Goal: Task Accomplishment & Management: Manage account settings

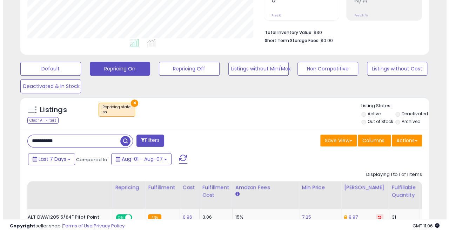
scroll to position [159, 0]
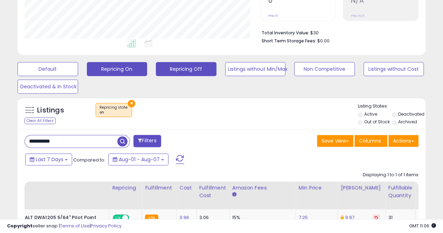
click at [78, 70] on button "Repricing Off" at bounding box center [48, 69] width 61 height 14
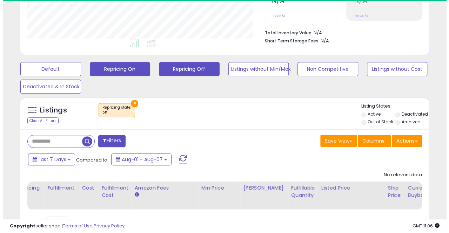
scroll to position [144, 236]
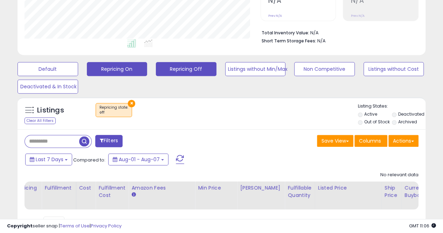
click at [78, 72] on button "Repricing On" at bounding box center [48, 69] width 61 height 14
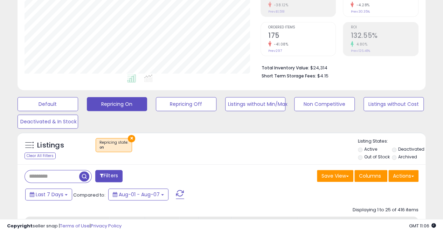
scroll to position [89, 0]
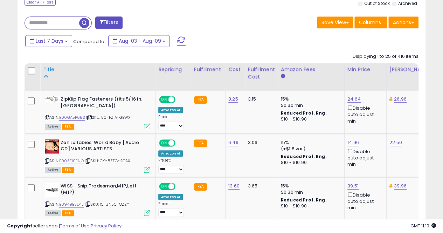
scroll to position [299, 0]
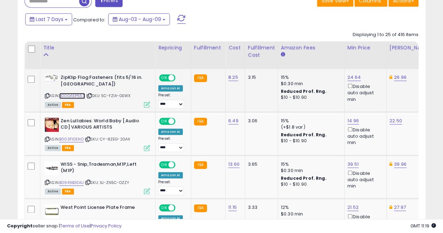
click at [79, 95] on link "B00GA5P65S" at bounding box center [72, 96] width 26 height 6
click at [352, 75] on link "24.64" at bounding box center [354, 77] width 13 height 7
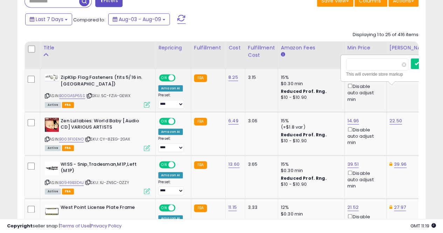
scroll to position [0, 2]
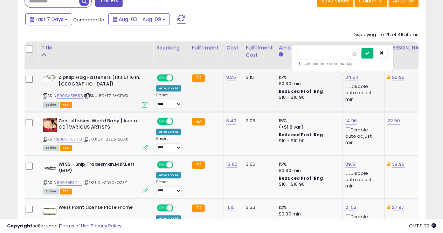
type input "*****"
click at [370, 53] on icon "submit" at bounding box center [368, 53] width 4 height 4
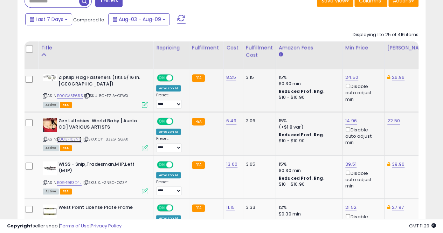
click at [71, 137] on link "B003F10ENO" at bounding box center [69, 139] width 25 height 6
click at [388, 121] on link "22.50" at bounding box center [394, 120] width 13 height 7
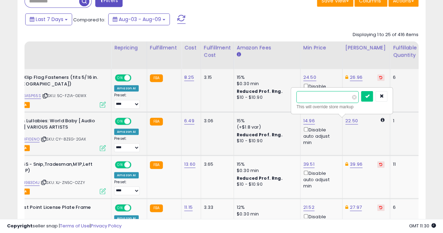
type input "*"
type input "*****"
click at [369, 94] on icon "submit" at bounding box center [367, 96] width 4 height 4
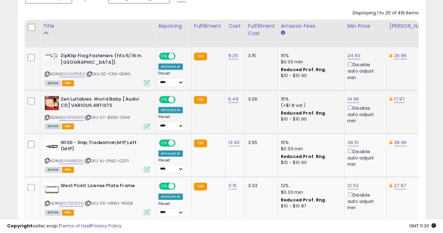
scroll to position [334, 0]
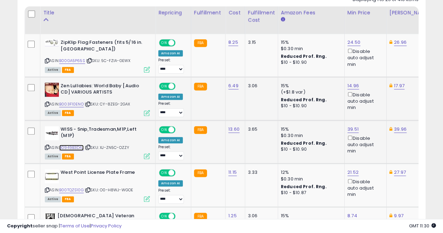
click at [76, 145] on link "B0949B3D4J" at bounding box center [71, 148] width 25 height 6
click at [352, 46] on link "39.51" at bounding box center [354, 42] width 13 height 7
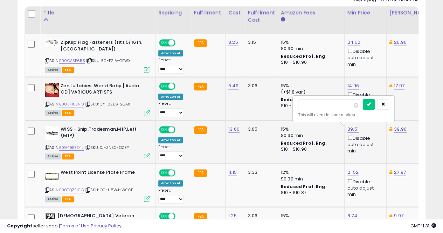
scroll to position [0, 1]
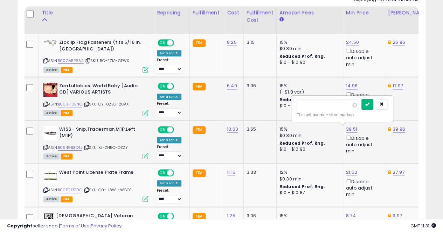
type input "*****"
click at [370, 103] on icon "submit" at bounding box center [368, 104] width 4 height 4
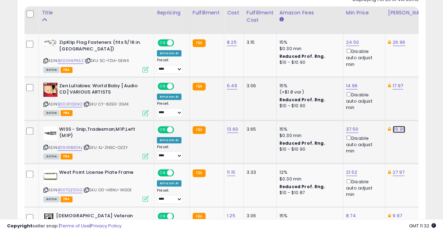
click at [393, 46] on link "39.96" at bounding box center [399, 42] width 13 height 7
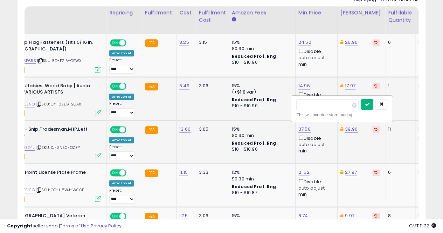
type input "*****"
click at [369, 103] on icon "submit" at bounding box center [367, 104] width 4 height 4
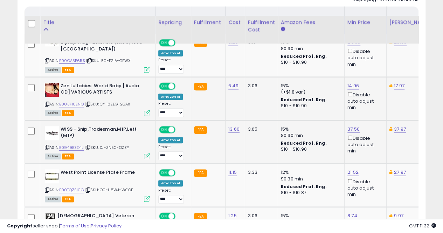
scroll to position [369, 0]
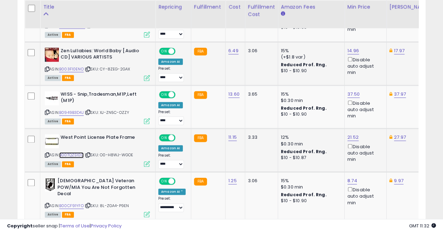
click at [75, 153] on link "B00TQZS10G" at bounding box center [71, 155] width 25 height 6
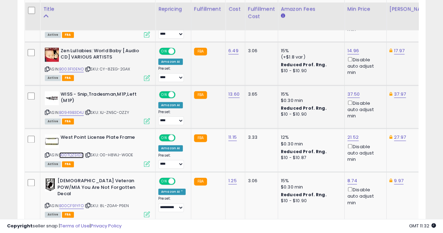
scroll to position [404, 0]
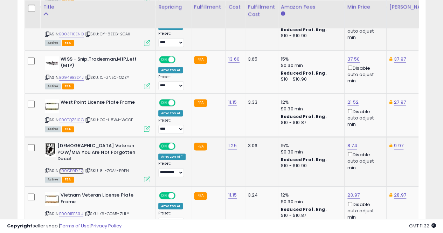
click at [69, 168] on link "B00CF91YFO" at bounding box center [71, 171] width 25 height 6
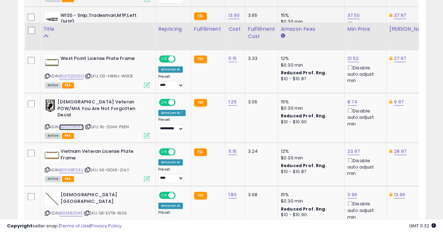
scroll to position [474, 0]
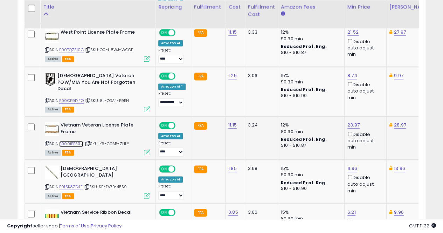
click at [73, 141] on link "B000IBFS3U" at bounding box center [71, 144] width 24 height 6
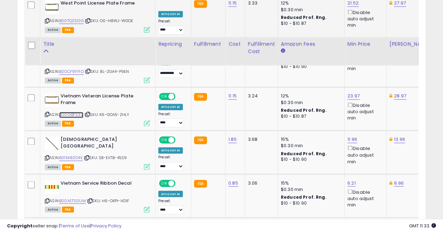
scroll to position [544, 0]
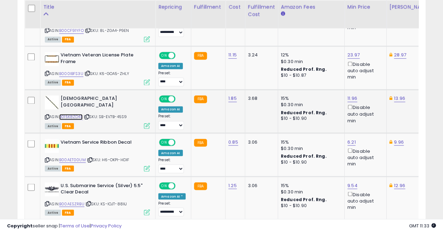
click at [77, 114] on link "B015K8ZD4E" at bounding box center [70, 117] width 23 height 6
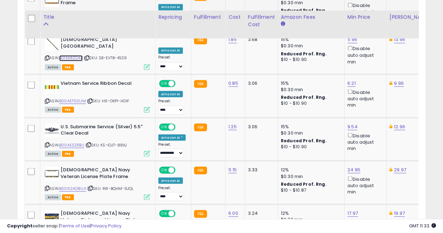
scroll to position [614, 0]
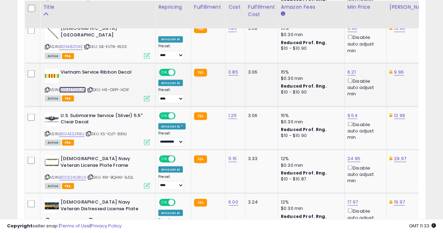
click at [75, 87] on link "B00AET00UM" at bounding box center [72, 90] width 27 height 6
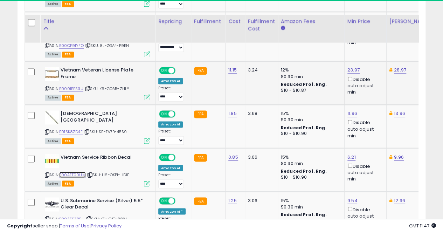
scroll to position [544, 0]
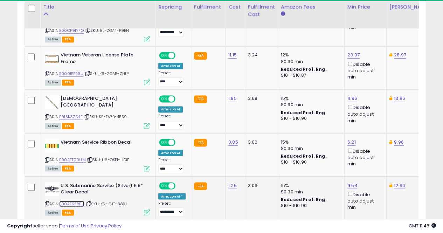
click at [71, 201] on link "B00AESZRBU" at bounding box center [71, 204] width 25 height 6
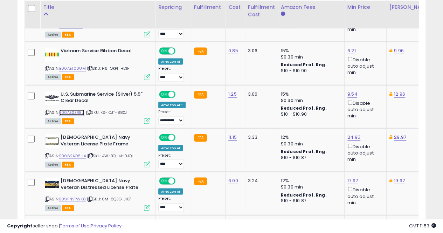
scroll to position [649, 0]
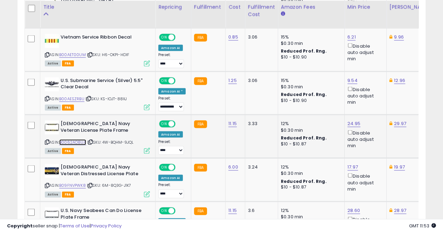
click at [64, 139] on link "B0062AO8UA" at bounding box center [72, 142] width 27 height 6
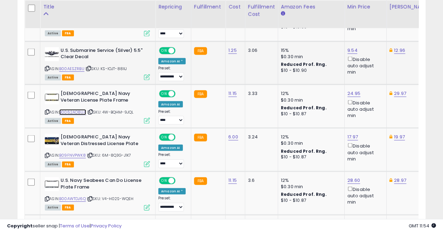
scroll to position [684, 0]
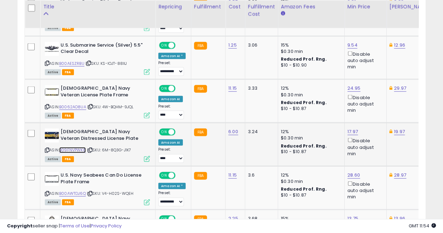
click at [74, 147] on link "B09FNVPWK8" at bounding box center [72, 150] width 27 height 6
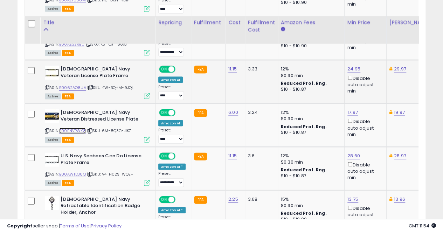
scroll to position [720, 0]
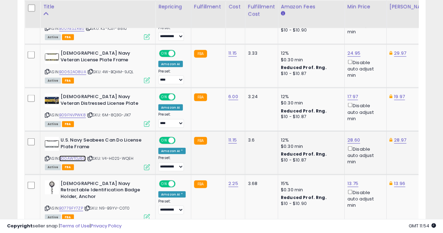
click at [77, 156] on link "B00AWTDJ6Q" at bounding box center [72, 159] width 27 height 6
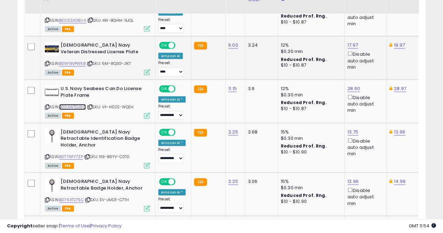
scroll to position [790, 0]
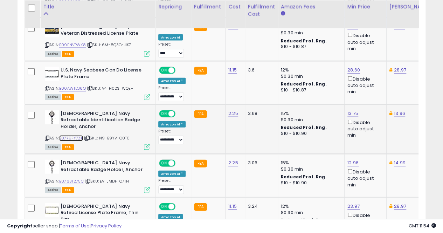
click at [73, 135] on link "B0779FY7ZP" at bounding box center [71, 138] width 24 height 6
click at [73, 178] on link "B0763T275C" at bounding box center [71, 181] width 25 height 6
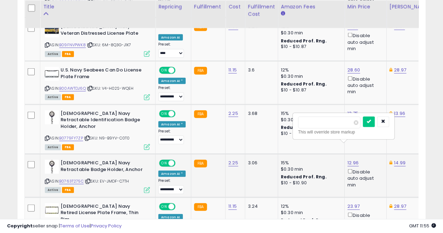
scroll to position [0, 1]
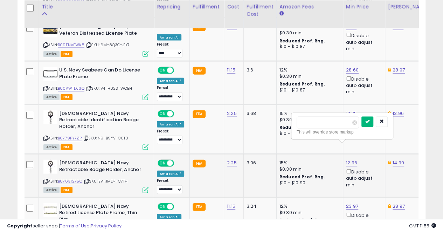
type input "*****"
click at [370, 120] on icon "submit" at bounding box center [368, 122] width 4 height 4
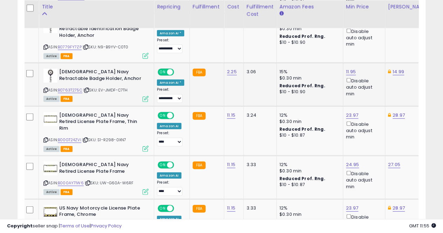
scroll to position [895, 0]
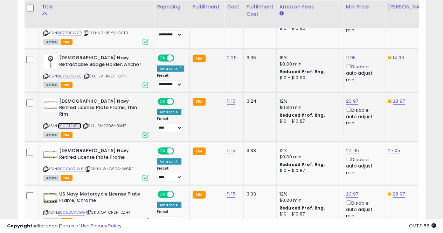
click at [74, 123] on link "B00GT24ZVI" at bounding box center [69, 126] width 23 height 6
click at [76, 166] on link "B000AY71W6" at bounding box center [71, 169] width 26 height 6
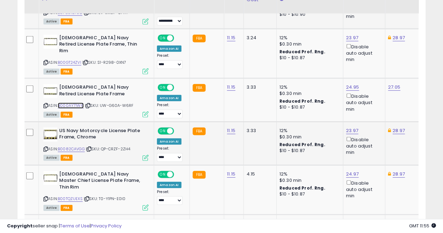
scroll to position [965, 0]
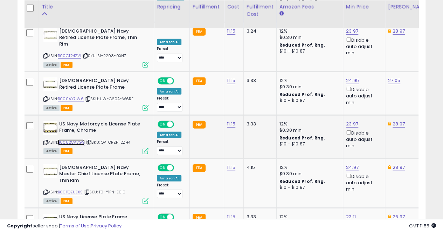
click at [76, 139] on link "B0082CAVGG" at bounding box center [71, 142] width 27 height 6
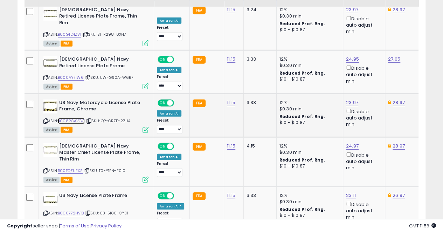
scroll to position [1000, 0]
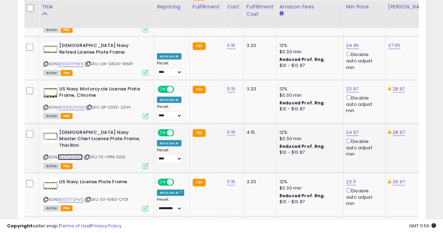
click at [77, 154] on link "B00TQZUEXS" at bounding box center [70, 157] width 25 height 6
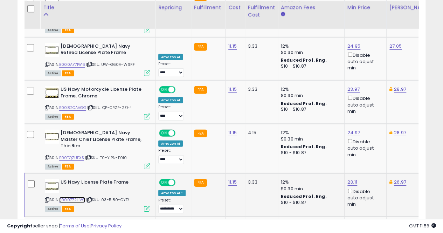
click at [70, 197] on link "B000772HVQ" at bounding box center [72, 200] width 26 height 6
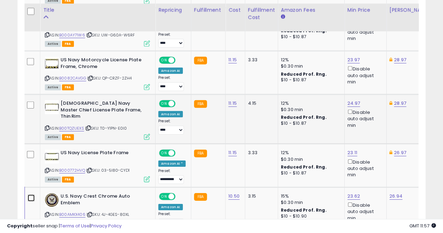
scroll to position [1035, 0]
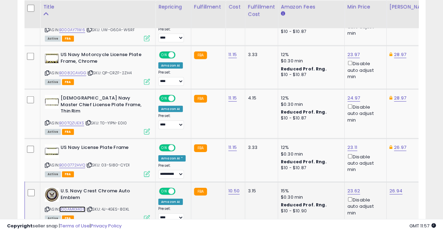
click at [74, 206] on link "B00AMKX406" at bounding box center [72, 209] width 26 height 6
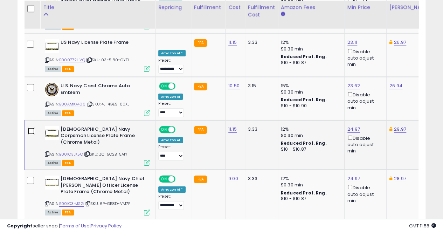
scroll to position [1140, 0]
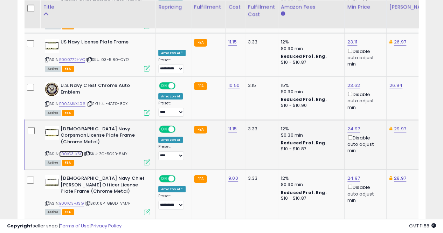
click at [69, 151] on link "B00IO3LK5O" at bounding box center [71, 154] width 24 height 6
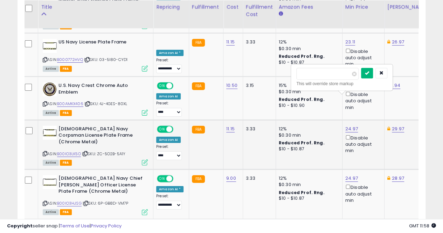
type input "*****"
click at [369, 73] on icon "submit" at bounding box center [367, 73] width 4 height 4
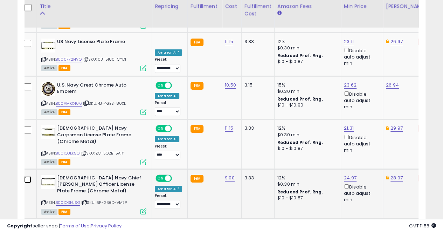
scroll to position [1140, 0]
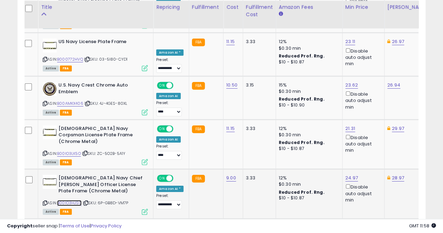
click at [74, 200] on link "B00IO3HJSG" at bounding box center [69, 203] width 25 height 6
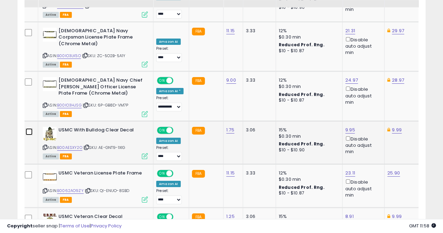
scroll to position [1246, 0]
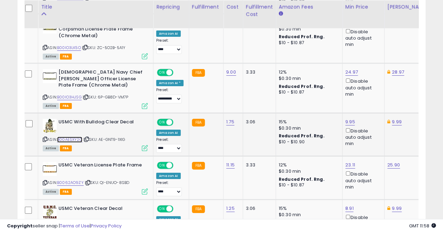
click at [79, 137] on link "B00AESXY2O" at bounding box center [69, 140] width 25 height 6
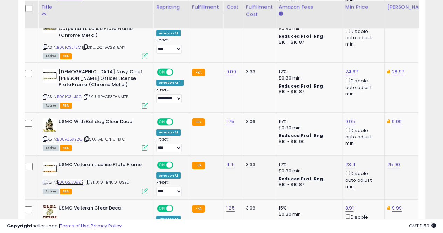
click at [76, 179] on link "B0062AO9ZY" at bounding box center [70, 182] width 27 height 6
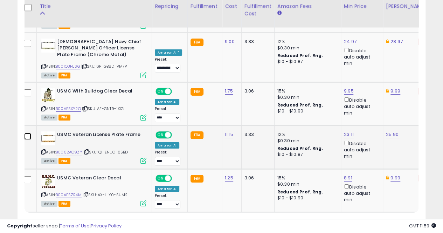
scroll to position [1276, 0]
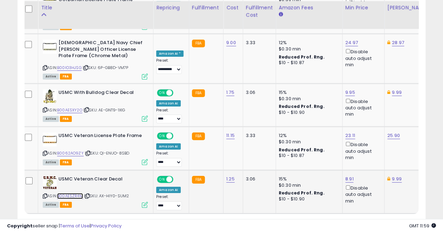
click at [74, 193] on link "B00AESZR4M" at bounding box center [70, 196] width 26 height 6
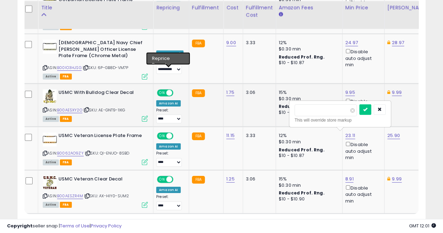
type input "*"
type input "****"
click at [368, 107] on icon "submit" at bounding box center [365, 109] width 4 height 4
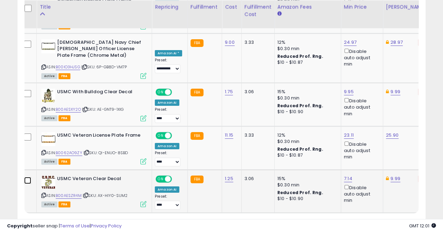
scroll to position [1275, 0]
click at [370, 221] on link "2" at bounding box center [376, 227] width 13 height 12
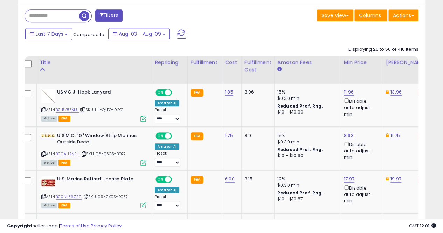
scroll to position [306, 0]
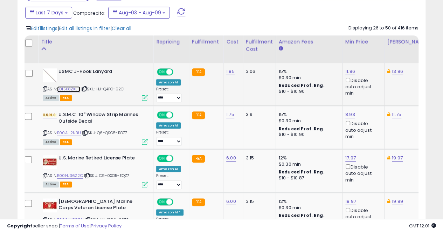
click at [74, 89] on link "B015K8ZKLU" at bounding box center [68, 89] width 23 height 6
click at [75, 131] on link "B00ALI2NBU" at bounding box center [69, 133] width 24 height 6
click at [69, 174] on link "B00NJ36Z2C" at bounding box center [70, 176] width 26 height 6
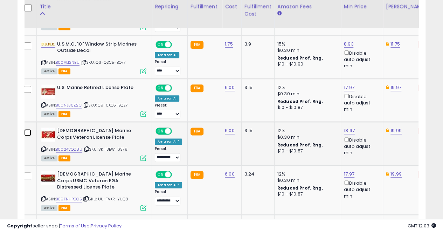
scroll to position [376, 0]
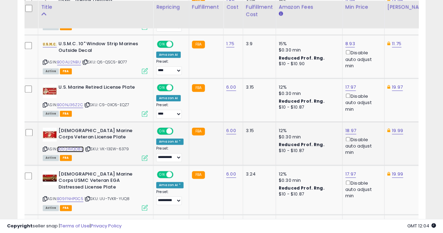
click at [76, 148] on link "B0024VQO8U" at bounding box center [70, 149] width 27 height 6
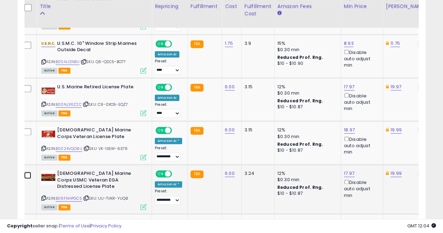
scroll to position [377, 0]
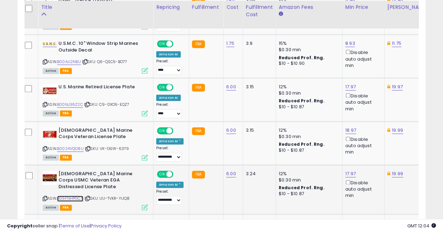
click at [75, 196] on link "B09FNHPGC5" at bounding box center [70, 199] width 26 height 6
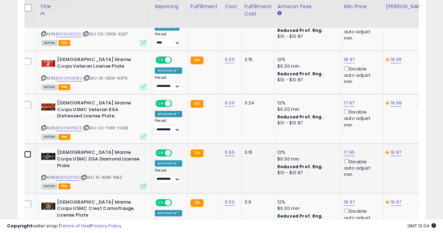
scroll to position [447, 0]
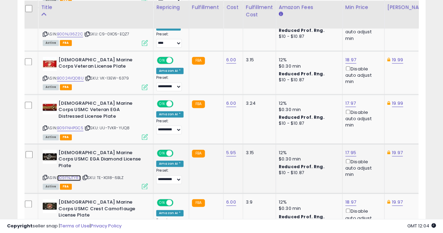
click at [71, 175] on link "B09FNJTYRX" at bounding box center [69, 178] width 24 height 6
type input "*****"
click at [368, 118] on icon "submit" at bounding box center [366, 120] width 4 height 4
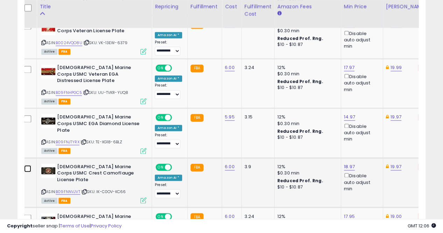
scroll to position [483, 0]
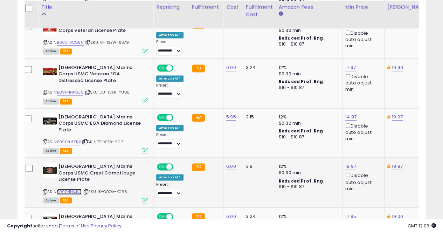
click at [70, 189] on link "B09FNNVJVT" at bounding box center [69, 192] width 25 height 6
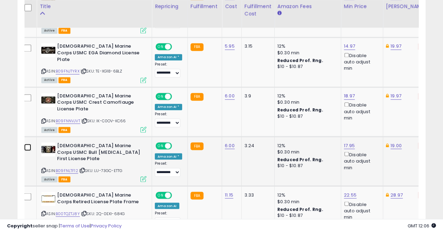
scroll to position [553, 0]
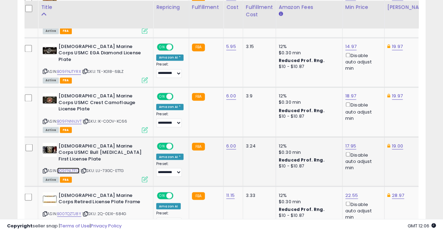
click at [66, 168] on link "B09FNLTF12" at bounding box center [68, 171] width 22 height 6
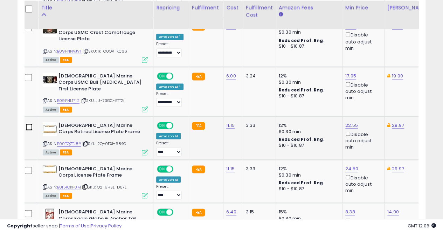
scroll to position [624, 0]
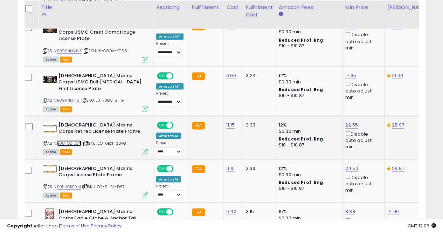
click at [73, 140] on link "B00TQZTJ8Y" at bounding box center [69, 143] width 24 height 6
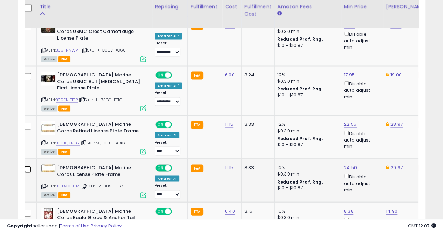
scroll to position [625, 0]
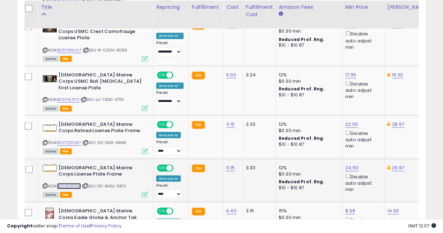
click at [76, 183] on link "B01L4CKF0M" at bounding box center [69, 186] width 24 height 6
type input "*****"
click at [373, 110] on button "submit" at bounding box center [367, 115] width 12 height 11
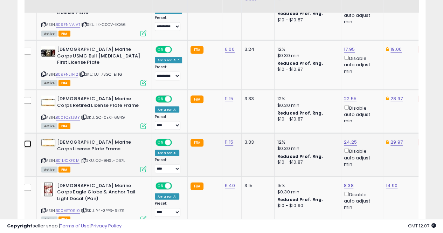
scroll to position [660, 0]
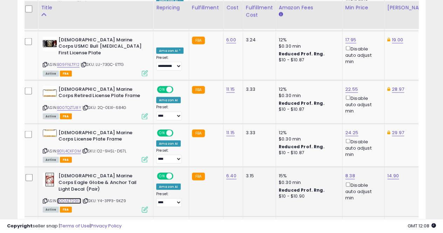
click at [72, 198] on link "B00AET09I0" at bounding box center [69, 201] width 24 height 6
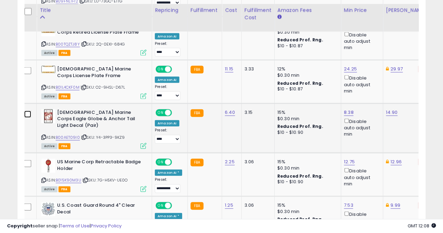
scroll to position [729, 0]
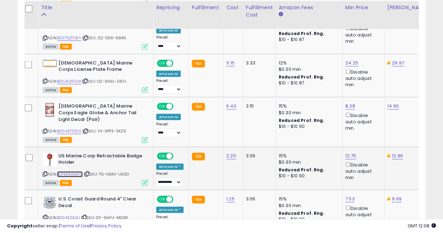
click at [69, 171] on link "B015K90M3U" at bounding box center [70, 174] width 26 height 6
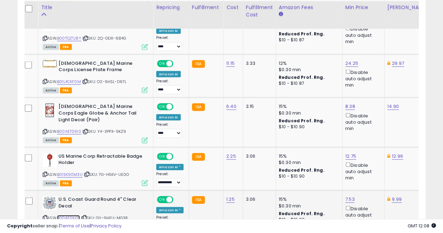
click at [75, 215] on link "B00AESXJSI" at bounding box center [68, 218] width 23 height 6
type input "****"
click at [368, 138] on icon "submit" at bounding box center [365, 140] width 4 height 4
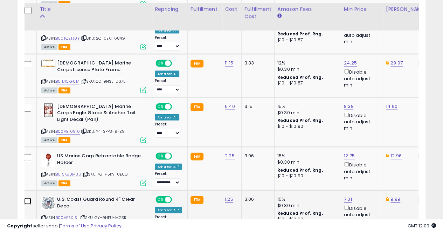
scroll to position [763, 0]
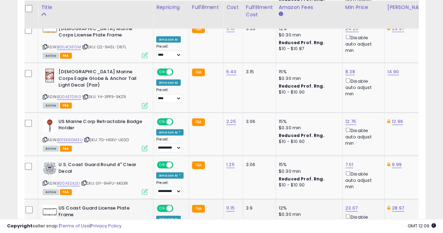
click at [70, 224] on link "B005SSUEA0" at bounding box center [70, 227] width 26 height 6
type input "*****"
click at [373, 145] on button "submit" at bounding box center [367, 148] width 12 height 11
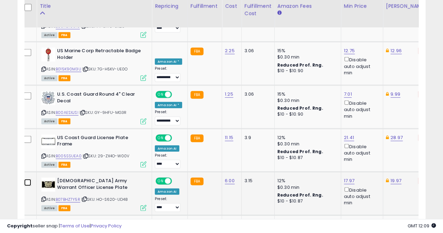
scroll to position [834, 0]
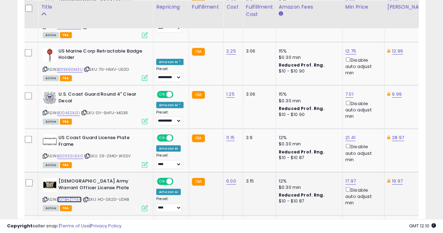
click at [74, 197] on link "B07BHZ7Y5R" at bounding box center [69, 200] width 25 height 6
type input "*****"
click at [368, 119] on icon "submit" at bounding box center [366, 121] width 4 height 4
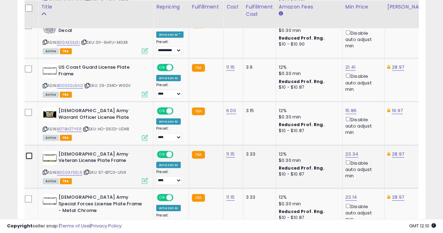
scroll to position [904, 0]
click at [75, 170] on link "B000AY5EL6" at bounding box center [69, 173] width 25 height 6
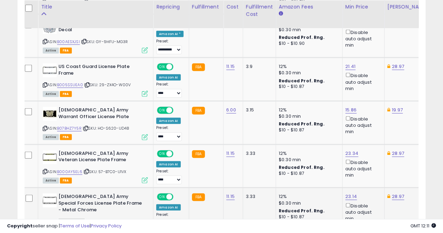
click at [73, 219] on link "B0098M5WUY" at bounding box center [71, 222] width 29 height 6
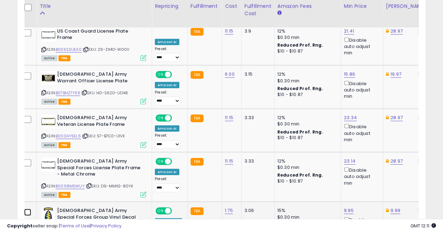
scroll to position [940, 0]
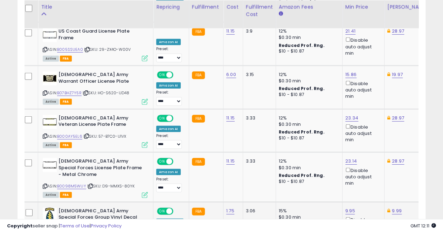
click at [76, 226] on link "B00B7LF6KU" at bounding box center [69, 229] width 24 height 6
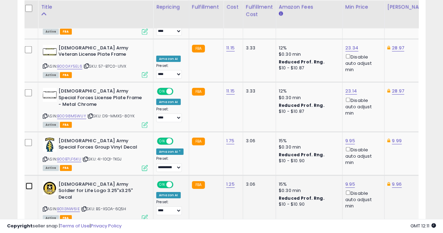
scroll to position [1011, 0]
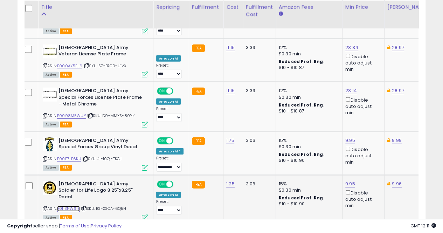
click at [71, 206] on link "B01I3NW6IE" at bounding box center [68, 209] width 23 height 6
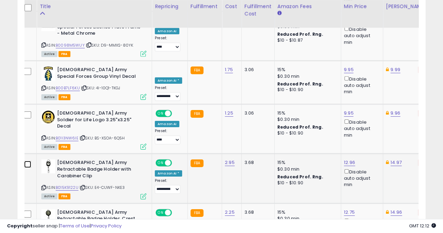
scroll to position [1082, 0]
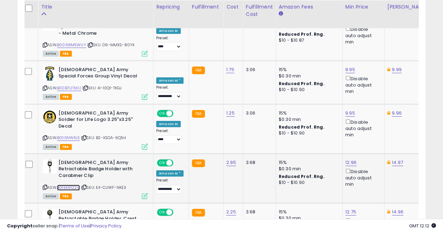
click at [74, 185] on link "B015K9122U" at bounding box center [68, 188] width 23 height 6
type input "*****"
click at [368, 87] on icon "submit" at bounding box center [366, 88] width 4 height 4
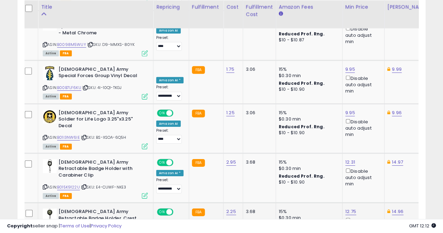
click at [66, 227] on link "B015K90JHY" at bounding box center [69, 230] width 24 height 6
type input "*"
type input "****"
click at [368, 131] on icon "submit" at bounding box center [366, 131] width 4 height 4
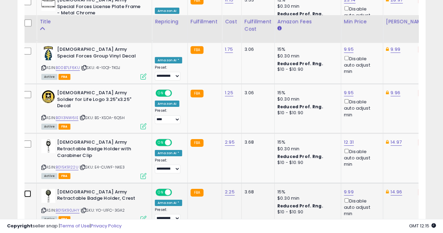
scroll to position [1117, 0]
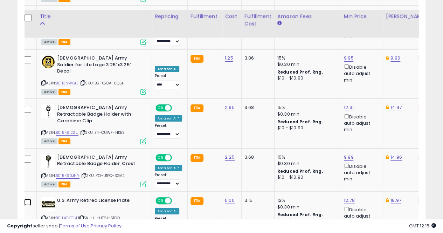
scroll to position [1152, 0]
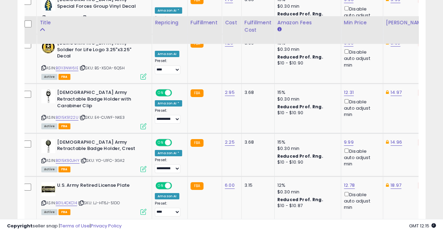
scroll to position [1186, 0]
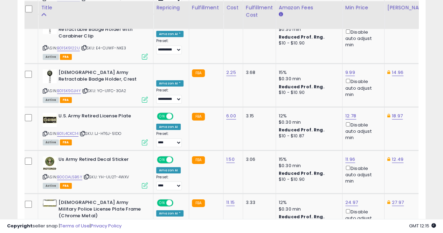
scroll to position [1222, 0]
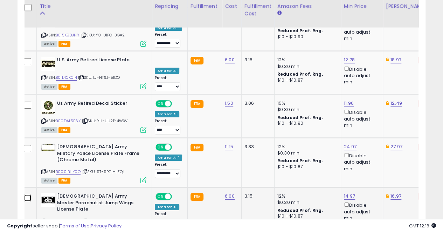
scroll to position [1276, 0]
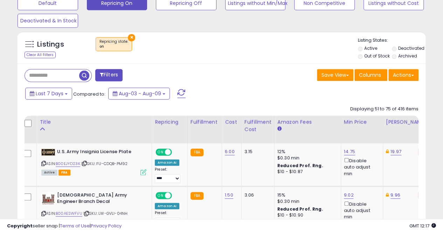
scroll to position [236, 0]
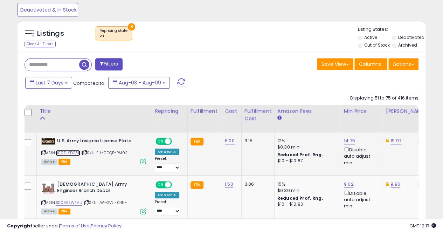
click at [74, 152] on link "B00EJYD23K" at bounding box center [68, 153] width 25 height 6
click at [391, 141] on link "19.97" at bounding box center [396, 140] width 11 height 7
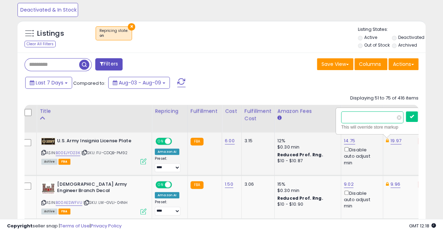
scroll to position [0, 48]
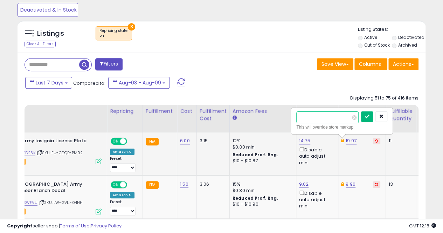
type input "*****"
click at [369, 115] on icon "submit" at bounding box center [367, 116] width 4 height 4
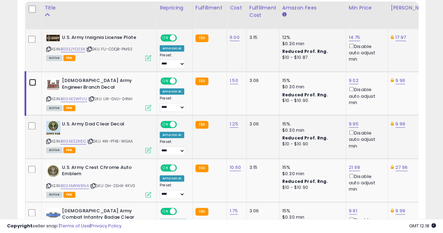
scroll to position [341, 0]
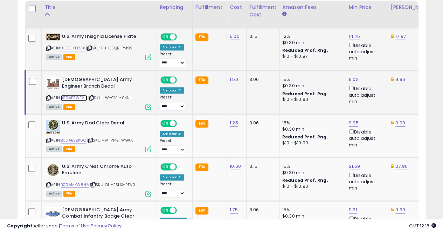
click at [76, 95] on link "B00AESWFVU" at bounding box center [74, 98] width 27 height 6
click at [349, 40] on link "9.02" at bounding box center [354, 36] width 11 height 7
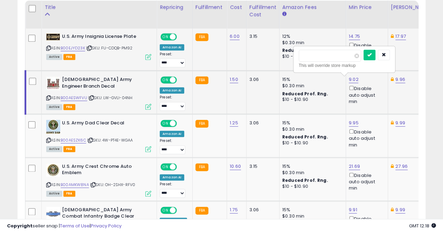
scroll to position [0, 2]
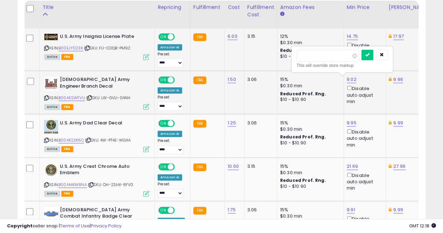
type input "*"
type input "****"
click at [370, 54] on icon "submit" at bounding box center [368, 55] width 4 height 4
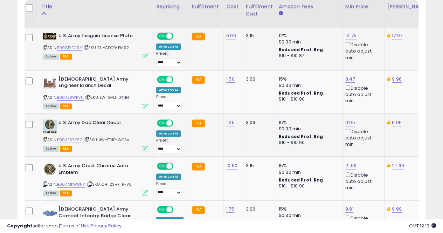
click at [33, 124] on td at bounding box center [30, 135] width 15 height 43
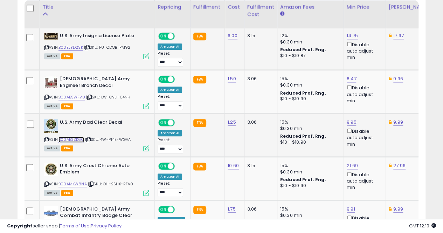
click at [76, 138] on link "B00AESZK6C" at bounding box center [72, 140] width 26 height 6
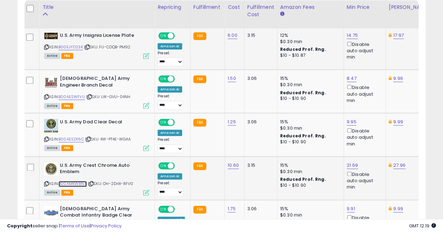
click at [75, 181] on link "B00AMKW8NA" at bounding box center [73, 184] width 28 height 6
click at [352, 39] on link "21.69" at bounding box center [352, 35] width 11 height 7
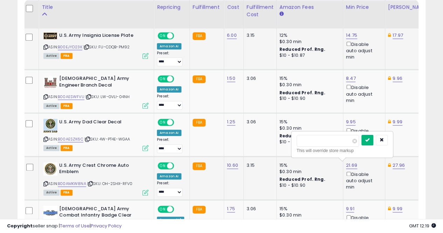
type input "*****"
click at [370, 138] on icon "submit" at bounding box center [368, 140] width 4 height 4
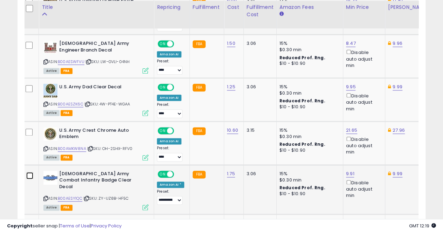
scroll to position [377, 0]
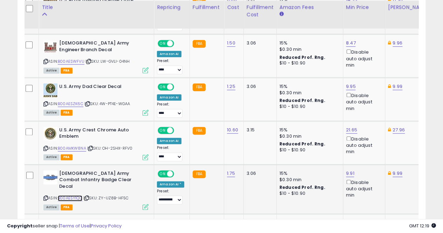
click at [73, 195] on link "B00AESY1QC" at bounding box center [70, 198] width 25 height 6
click at [346, 4] on link "9.91" at bounding box center [351, -1] width 11 height 7
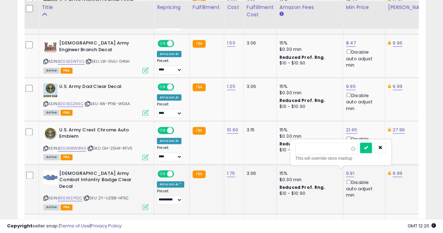
type input "*"
type input "****"
click at [368, 145] on icon "submit" at bounding box center [366, 147] width 4 height 4
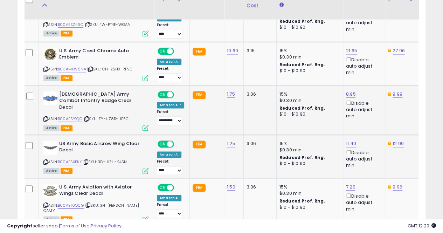
scroll to position [482, 0]
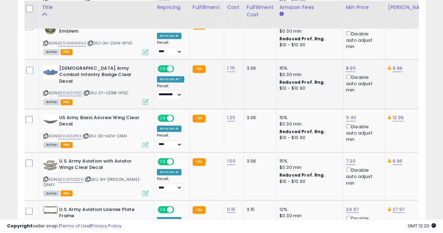
click at [25, 66] on td at bounding box center [31, 83] width 16 height 49
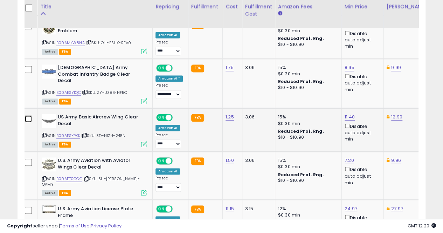
scroll to position [483, 0]
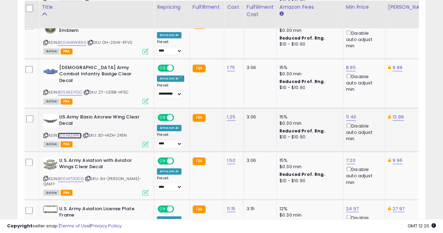
click at [72, 132] on link "B00AESXPKK" at bounding box center [70, 135] width 24 height 6
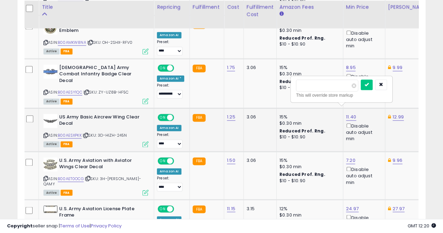
type input "*"
type input "****"
click at [373, 87] on button "submit" at bounding box center [367, 85] width 12 height 11
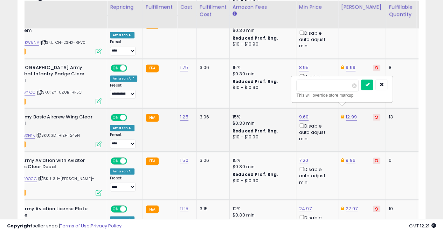
scroll to position [0, 50]
type input "*"
type input "****"
click at [369, 83] on icon "submit" at bounding box center [367, 84] width 4 height 4
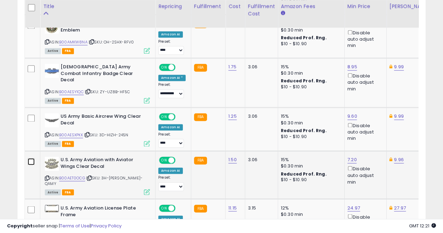
scroll to position [483, 0]
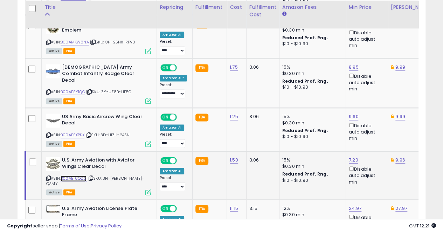
click at [70, 176] on link "B00AET0OCG" at bounding box center [74, 179] width 26 height 6
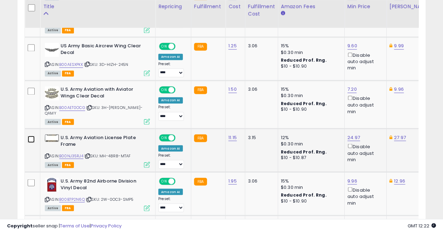
scroll to position [554, 0]
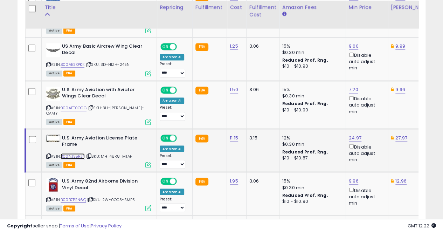
click at [79, 153] on link "B00NJ35RJ4" at bounding box center [73, 156] width 24 height 6
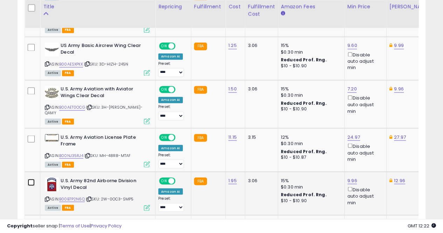
scroll to position [554, 0]
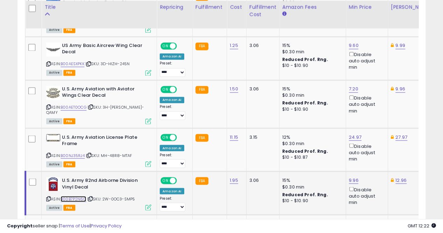
click at [77, 196] on link "B00B7P2N6Q" at bounding box center [74, 199] width 26 height 6
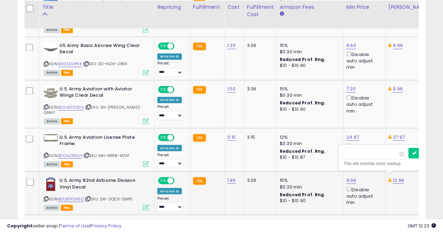
scroll to position [0, 2]
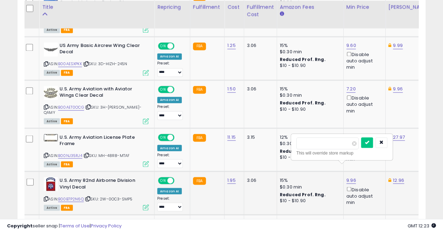
type input "*"
type input "****"
click at [369, 142] on icon "submit" at bounding box center [367, 142] width 4 height 4
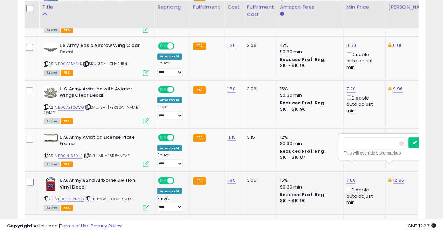
scroll to position [0, 50]
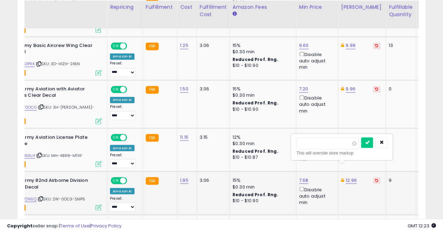
type input "*"
type input "****"
click at [369, 140] on icon "submit" at bounding box center [367, 142] width 4 height 4
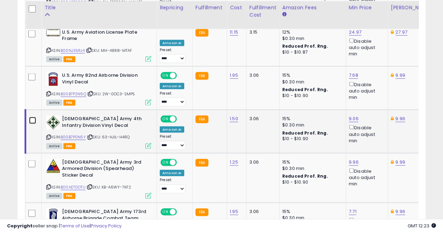
scroll to position [660, 0]
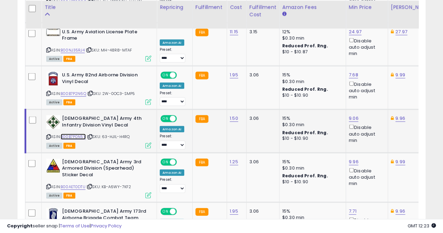
click at [76, 134] on link "B00B7P0N5Y" at bounding box center [73, 137] width 25 height 6
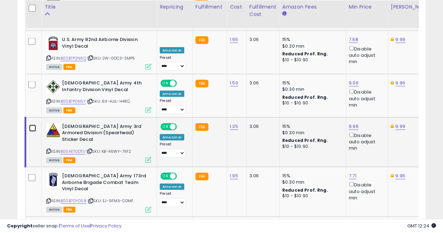
scroll to position [695, 0]
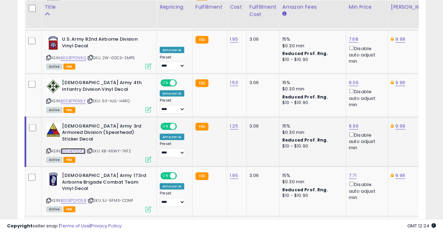
click at [75, 148] on link "B00AET0DTU" at bounding box center [73, 151] width 25 height 6
click at [342, 117] on td "15% $0.30 min Reduced Prof. Rng. $10 - $10.90" at bounding box center [312, 141] width 67 height 49
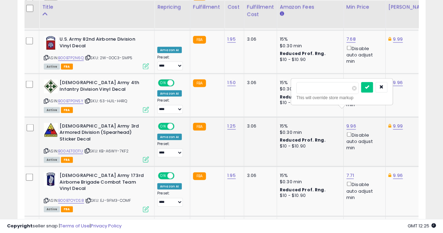
type input "*"
type input "****"
click at [369, 86] on icon "submit" at bounding box center [367, 87] width 4 height 4
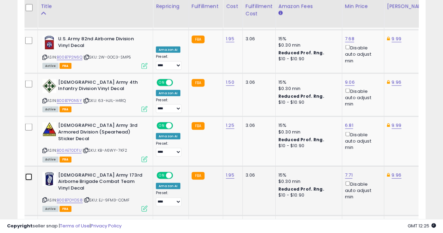
scroll to position [696, 0]
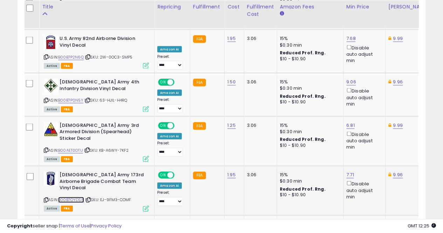
click at [72, 197] on link "B00B7OYDS8" at bounding box center [71, 200] width 26 height 6
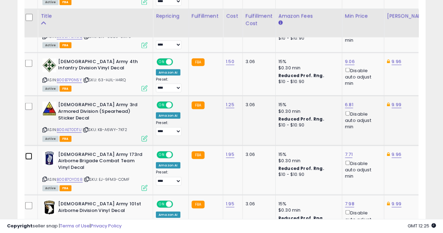
scroll to position [731, 0]
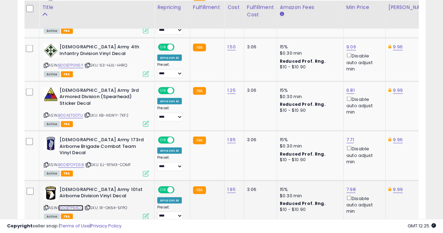
click at [76, 205] on link "B00B7P94CC" at bounding box center [70, 208] width 25 height 6
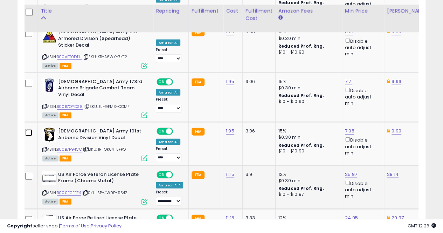
scroll to position [800, 0]
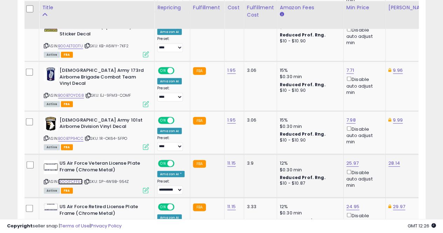
click at [70, 179] on link "B000FCFFE4" at bounding box center [70, 182] width 25 height 6
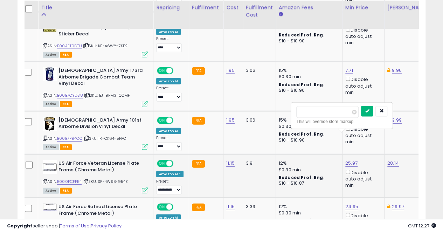
type input "*****"
click at [369, 110] on icon "submit" at bounding box center [367, 111] width 4 height 4
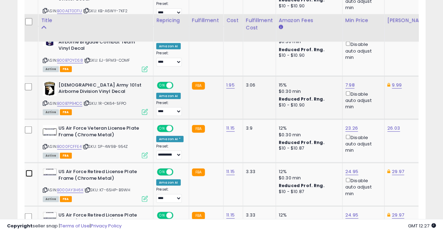
scroll to position [870, 0]
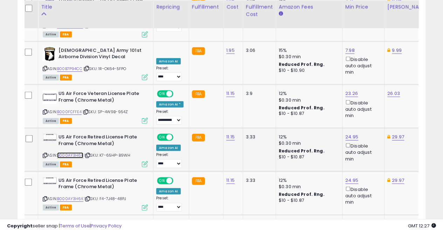
click at [72, 152] on link "B000AY3H6K" at bounding box center [70, 155] width 26 height 6
type input "*****"
click at [370, 84] on icon "submit" at bounding box center [368, 84] width 4 height 4
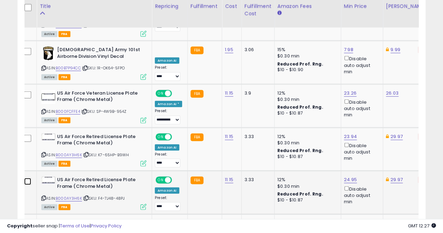
scroll to position [871, 0]
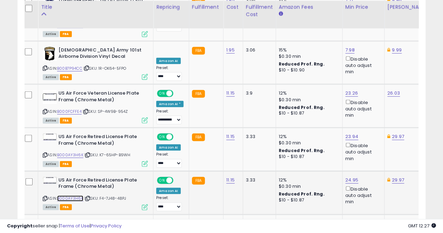
click at [70, 196] on link "B000AY3H6K" at bounding box center [70, 199] width 26 height 6
type input "*****"
click at [374, 125] on button "submit" at bounding box center [368, 127] width 12 height 11
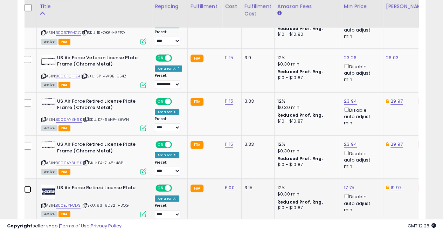
scroll to position [906, 0]
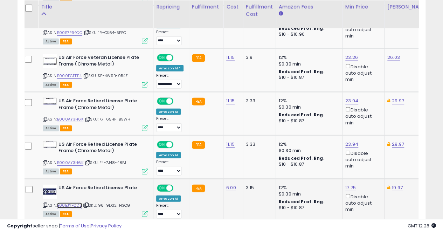
click at [70, 203] on link "B00EJYFCDS" at bounding box center [69, 206] width 25 height 6
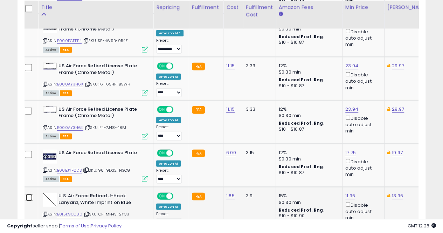
scroll to position [942, 0]
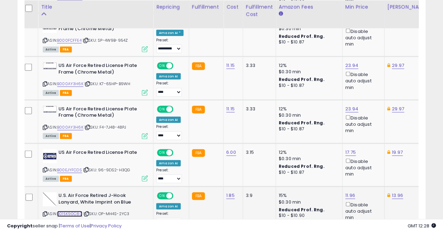
click at [69, 211] on link "B015K90C80" at bounding box center [69, 214] width 25 height 6
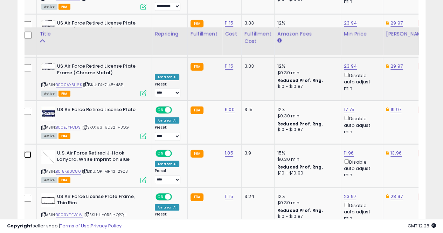
scroll to position [1012, 0]
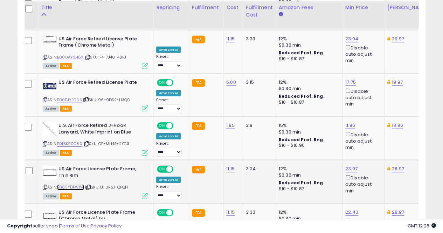
click at [74, 184] on link "B003YDFW1W" at bounding box center [70, 187] width 27 height 6
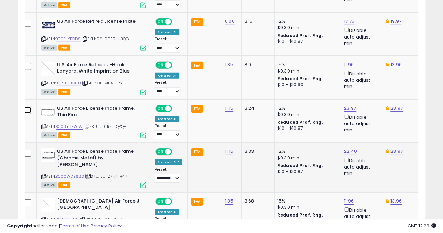
scroll to position [1082, 0]
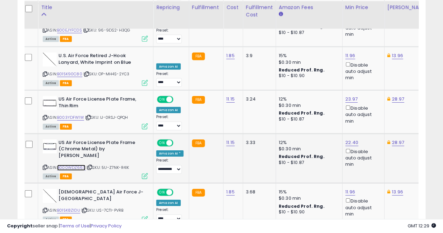
click at [71, 165] on link "B000WDZ66S" at bounding box center [71, 168] width 28 height 6
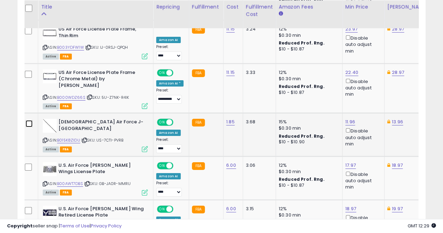
scroll to position [1152, 0]
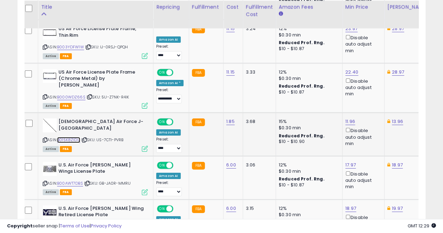
click at [71, 137] on link "B015K8ZIDU" at bounding box center [68, 140] width 23 height 6
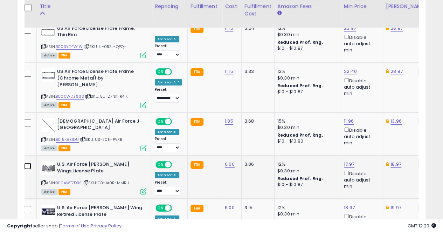
scroll to position [1152, 0]
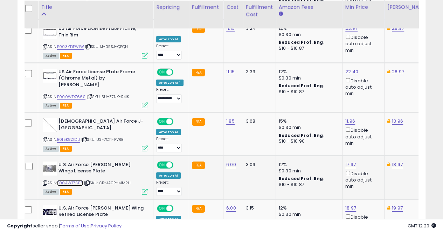
click at [76, 180] on link "B00AWT7DBS" at bounding box center [70, 183] width 26 height 6
click at [32, 156] on td at bounding box center [30, 177] width 16 height 43
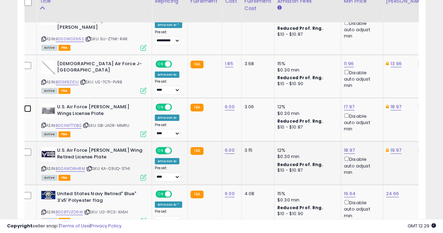
scroll to position [1222, 0]
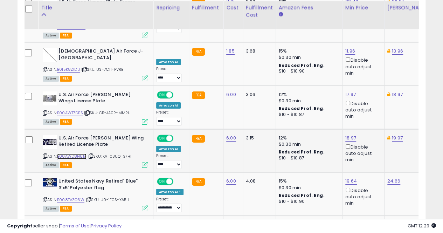
click at [71, 154] on link "B00AWD8H8M" at bounding box center [71, 157] width 29 height 6
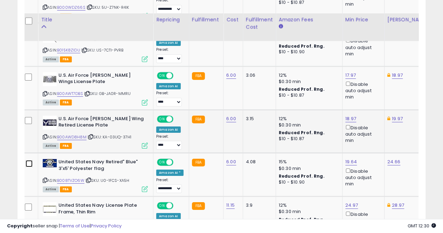
scroll to position [1257, 0]
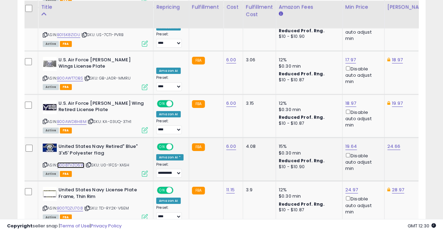
click at [67, 162] on link "B008TVZO6W" at bounding box center [70, 165] width 27 height 6
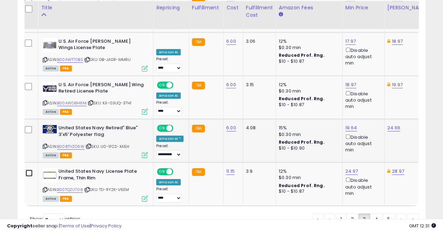
scroll to position [1276, 0]
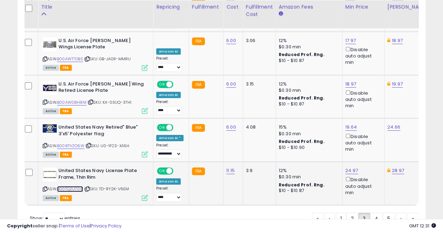
click at [78, 186] on link "B00TQZU708" at bounding box center [70, 189] width 26 height 6
click at [396, 213] on link "4" at bounding box center [401, 219] width 11 height 12
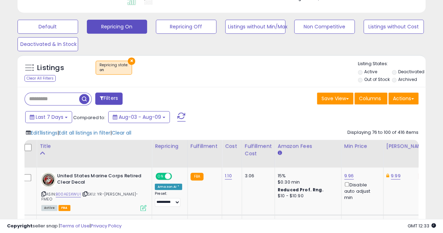
scroll to position [236, 0]
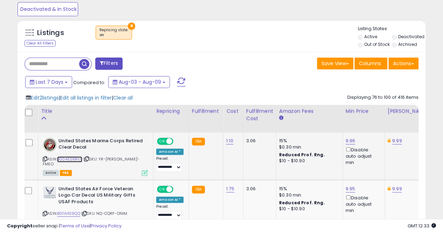
click at [72, 158] on link "B00AESXWUI" at bounding box center [69, 159] width 25 height 6
click at [347, 140] on link "9.96" at bounding box center [351, 140] width 10 height 7
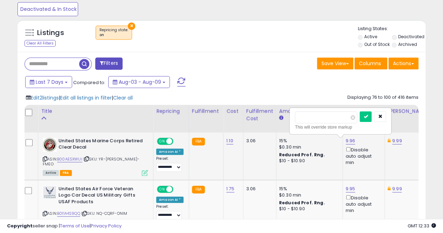
type input "*"
type input "****"
click at [368, 115] on icon "submit" at bounding box center [366, 116] width 4 height 4
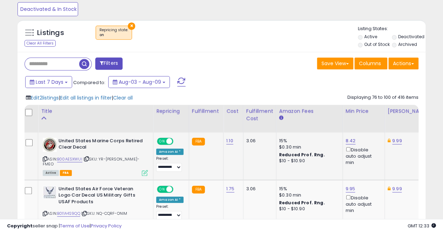
scroll to position [271, 0]
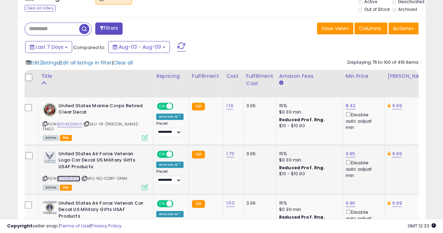
click at [68, 176] on link "B011A4S9QQ" at bounding box center [68, 179] width 23 height 6
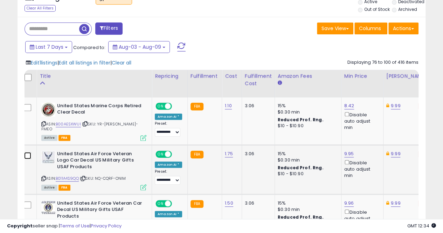
scroll to position [306, 0]
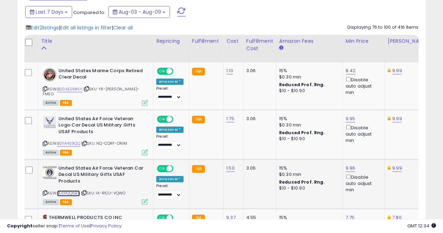
click at [68, 190] on link "B011PGQ6BY" at bounding box center [68, 193] width 23 height 6
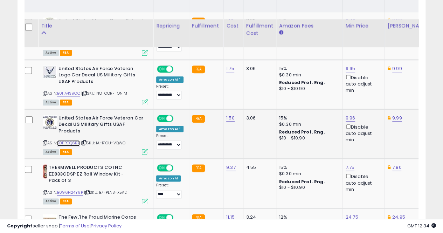
scroll to position [376, 0]
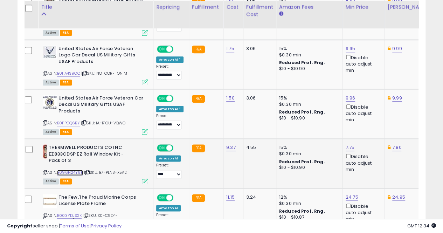
click at [71, 170] on link "B096H24Y9P" at bounding box center [70, 173] width 26 height 6
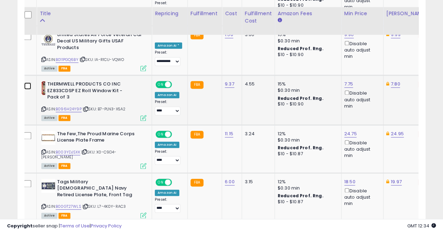
scroll to position [446, 0]
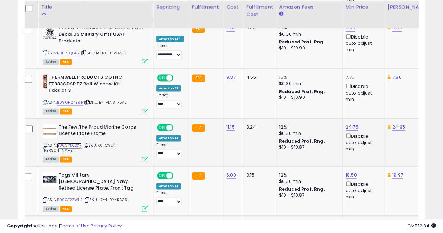
click at [65, 143] on link "B003YDJSXK" at bounding box center [69, 146] width 25 height 6
click at [78, 197] on link "B00GT27WLS" at bounding box center [70, 200] width 26 height 6
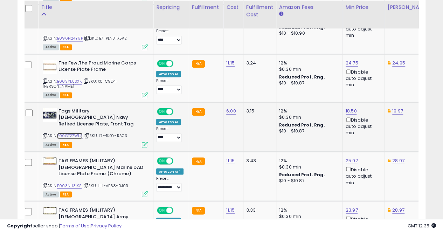
scroll to position [517, 0]
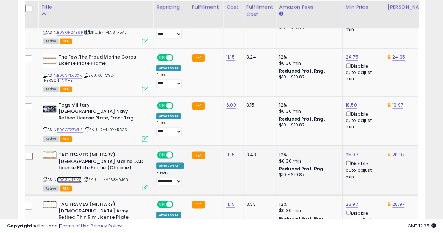
click at [74, 177] on link "B003NH31KS" at bounding box center [69, 180] width 25 height 6
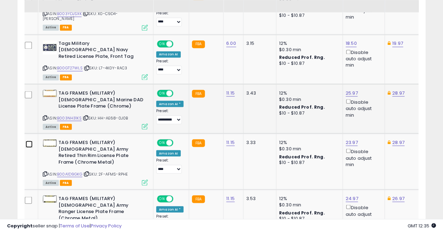
scroll to position [587, 0]
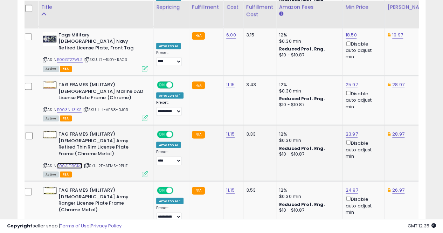
click at [75, 163] on link "B00A1D9GKG" at bounding box center [69, 166] width 25 height 6
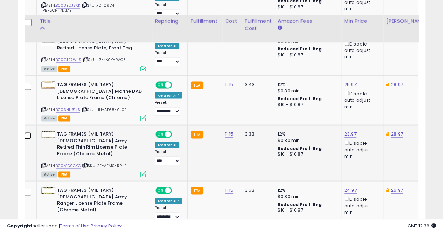
scroll to position [622, 0]
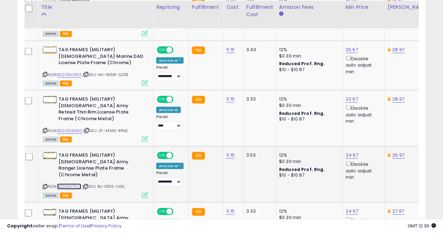
click at [70, 183] on link "B000AY71V2" at bounding box center [69, 186] width 24 height 6
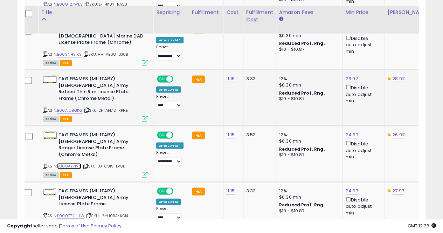
scroll to position [657, 0]
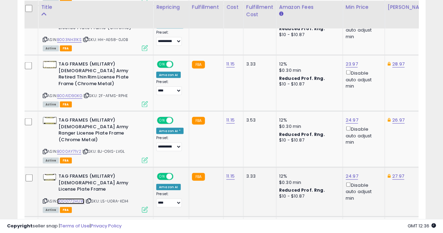
click at [69, 198] on link "B000772HUW" at bounding box center [70, 201] width 27 height 6
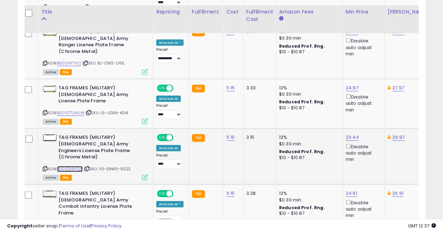
scroll to position [762, 0]
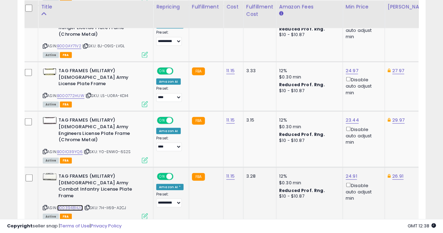
click at [64, 205] on link "B003948HJ0" at bounding box center [70, 208] width 26 height 6
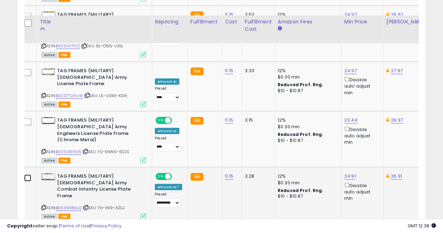
scroll to position [797, 0]
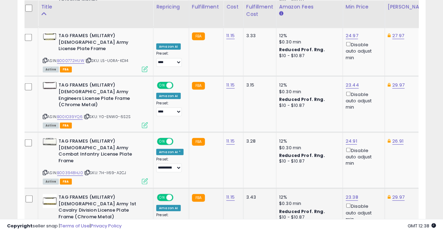
click at [68, 226] on link "B00GEHBH2I" at bounding box center [69, 229] width 25 height 6
type input "*****"
click at [373, 117] on button "submit" at bounding box center [367, 116] width 12 height 11
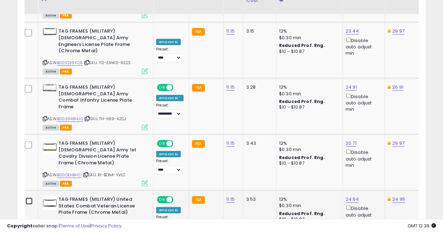
scroll to position [867, 0]
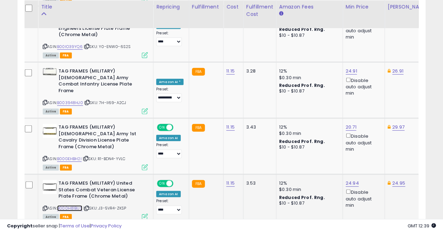
click at [72, 205] on link "B000H81BUS" at bounding box center [69, 208] width 25 height 6
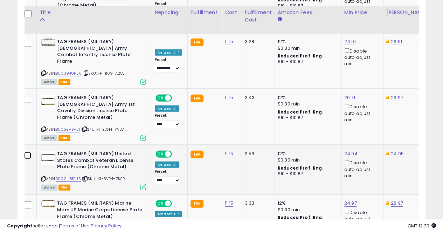
scroll to position [902, 0]
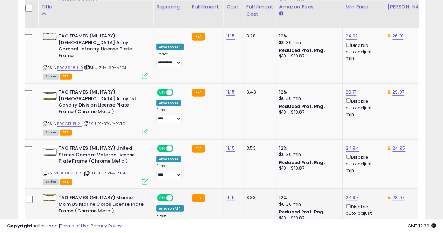
click at [74, 220] on link "B000SERIVC" at bounding box center [69, 223] width 25 height 6
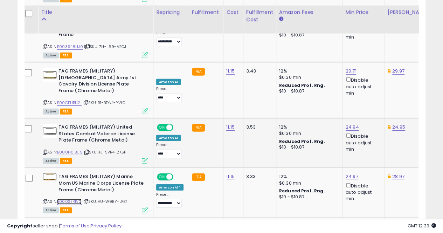
scroll to position [937, 0]
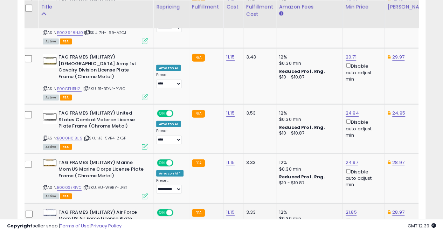
click at [71, 233] on link "B000SEUWQK" at bounding box center [70, 237] width 27 height 6
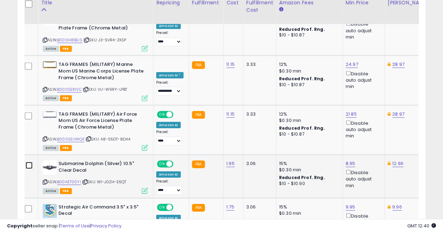
scroll to position [1042, 0]
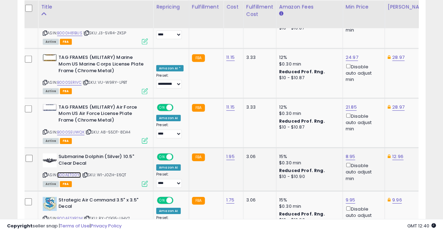
click at [72, 172] on link "B00AET00YI" at bounding box center [69, 175] width 24 height 6
click at [76, 216] on link "B00AESXB2M" at bounding box center [70, 219] width 26 height 6
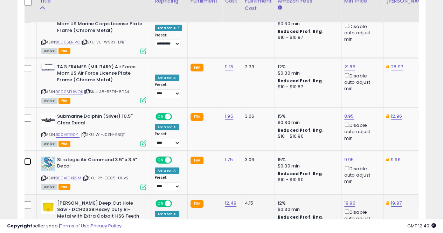
scroll to position [1112, 0]
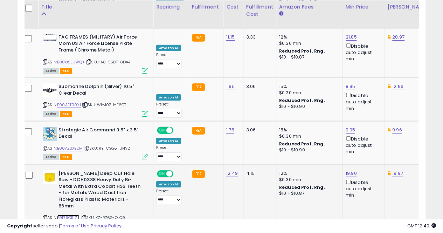
click at [67, 215] on link "B0179QR1ZE" at bounding box center [68, 218] width 22 height 6
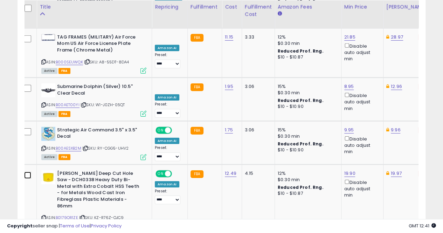
scroll to position [0, 0]
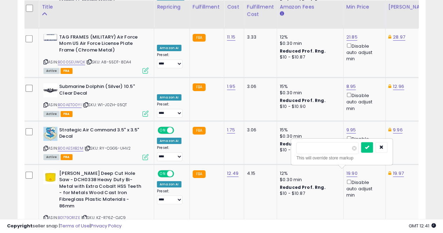
type input "*"
type input "****"
click at [369, 145] on icon "submit" at bounding box center [367, 147] width 4 height 4
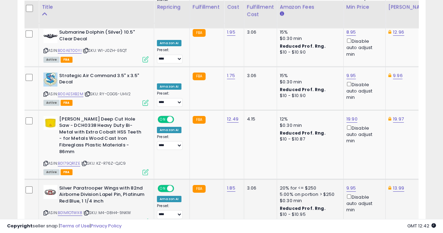
scroll to position [1182, 0]
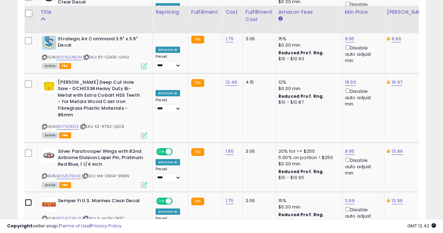
scroll to position [1218, 0]
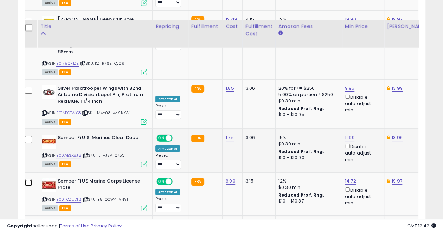
scroll to position [1288, 0]
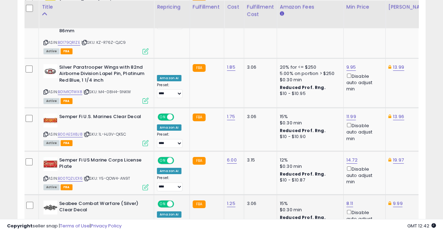
click at [69, 219] on link "B00AESX6H2" at bounding box center [71, 222] width 26 height 6
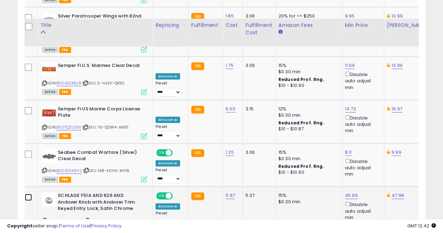
scroll to position [1358, 0]
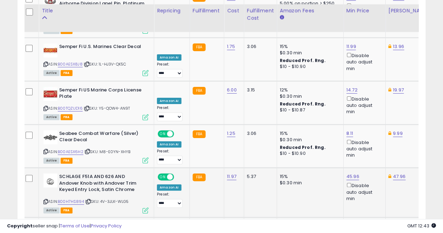
scroll to position [1385, 0]
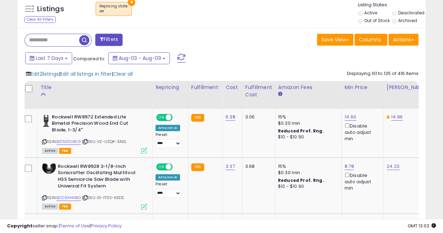
scroll to position [271, 0]
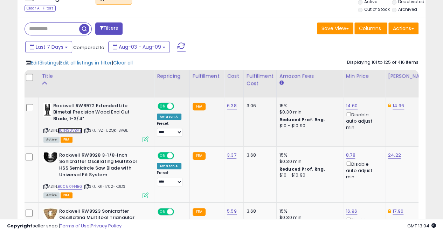
click at [71, 130] on link "B01N30VBV9" at bounding box center [70, 131] width 25 height 6
click at [73, 184] on link "B008X444BG" at bounding box center [70, 187] width 25 height 6
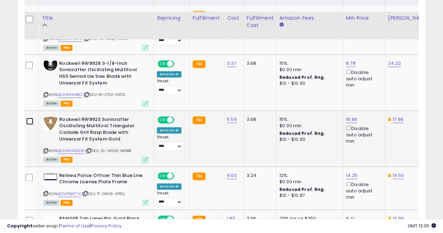
scroll to position [376, 0]
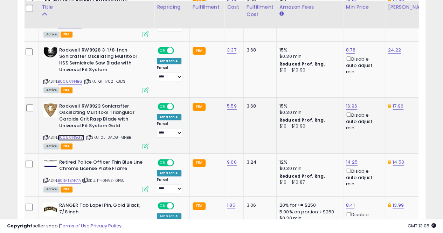
click at [76, 136] on link "B008X443GW" at bounding box center [71, 138] width 27 height 6
click at [68, 178] on link "B01MTBAF7A" at bounding box center [69, 181] width 23 height 6
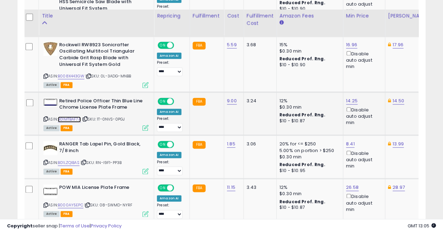
scroll to position [446, 0]
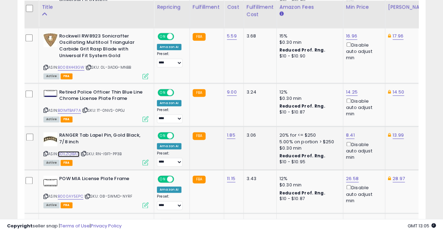
click at [71, 154] on link "B01LZQIBAS" at bounding box center [69, 154] width 22 height 6
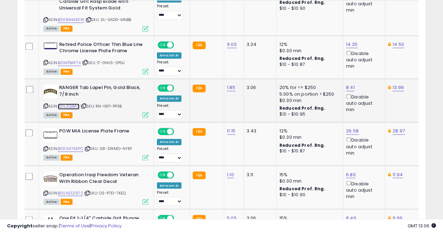
scroll to position [517, 0]
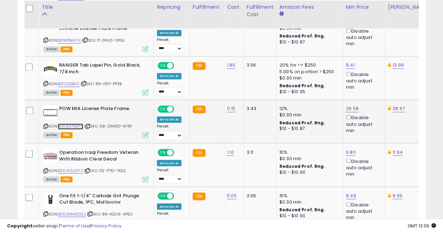
click at [75, 126] on link "B000AY5EPC" at bounding box center [71, 126] width 26 height 6
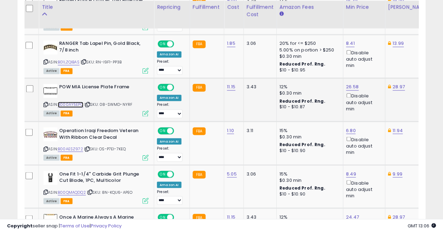
scroll to position [552, 0]
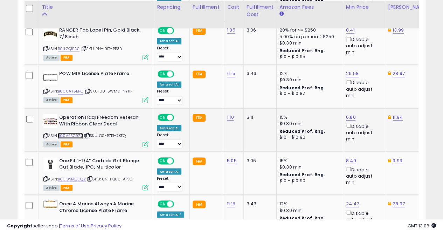
click at [79, 134] on link "B00AESZ972" at bounding box center [70, 135] width 25 height 6
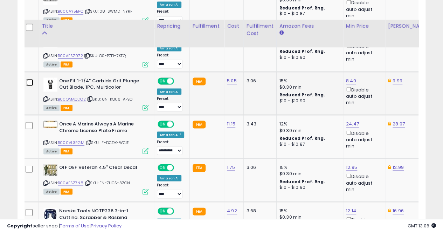
scroll to position [657, 0]
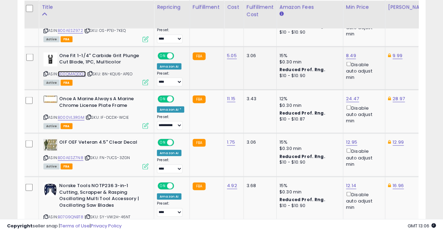
click at [81, 72] on link "B00QMAQDQ2" at bounding box center [72, 74] width 28 height 6
click at [79, 115] on link "B000VL3RGM" at bounding box center [71, 117] width 27 height 6
click at [26, 96] on td at bounding box center [31, 111] width 16 height 43
click at [70, 155] on link "B00AESZ7N8" at bounding box center [71, 158] width 26 height 6
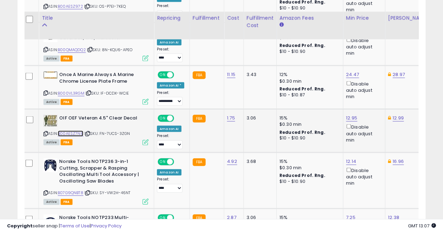
scroll to position [692, 0]
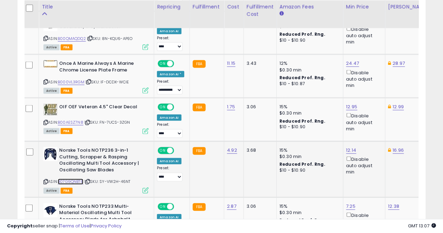
click at [72, 179] on link "B07G9QNBT8" at bounding box center [71, 182] width 26 height 6
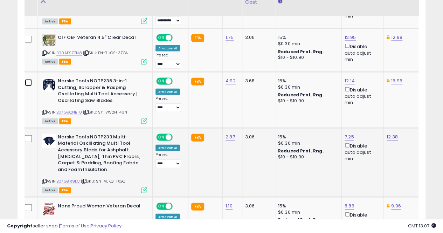
scroll to position [762, 0]
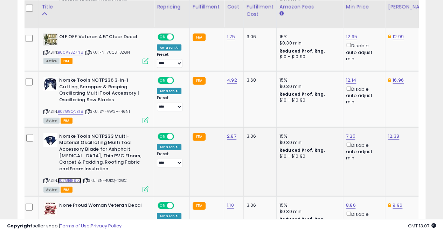
click at [71, 178] on link "B07GB1R9LC" at bounding box center [69, 181] width 23 height 6
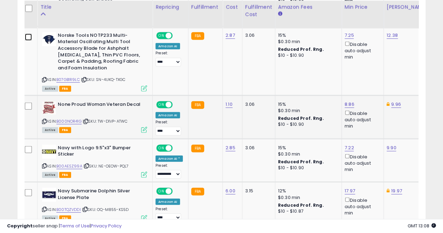
scroll to position [867, 0]
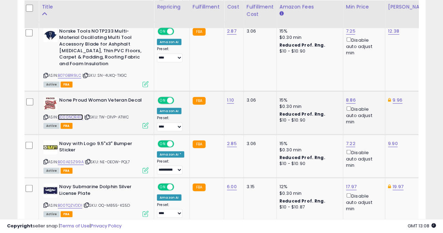
click at [69, 114] on link "B000NOR41G" at bounding box center [70, 117] width 25 height 6
type input "****"
click at [373, 72] on button "submit" at bounding box center [367, 73] width 12 height 11
click at [69, 159] on link "B00AESZ99A" at bounding box center [71, 162] width 26 height 6
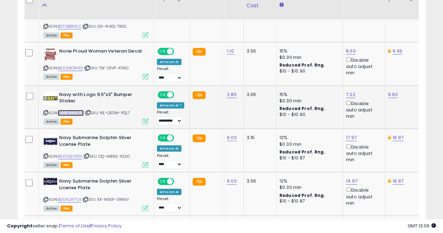
scroll to position [937, 0]
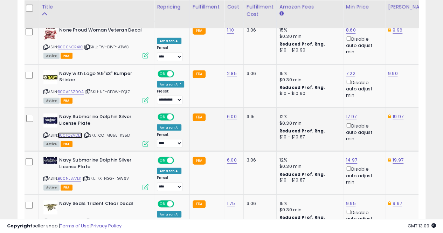
click at [75, 132] on link "B00TQZVDDI" at bounding box center [70, 135] width 25 height 6
click at [72, 176] on link "B00NJ377LK" at bounding box center [69, 179] width 23 height 6
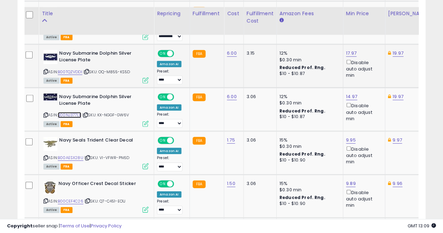
scroll to position [1007, 0]
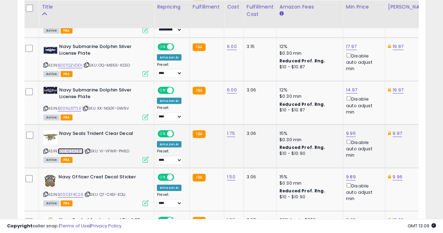
click at [75, 148] on link "B00AESX28U" at bounding box center [71, 151] width 26 height 6
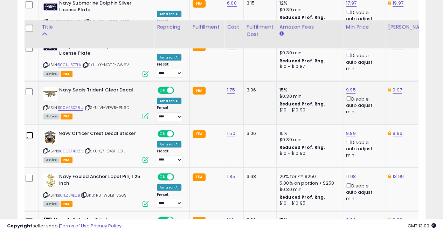
scroll to position [1077, 0]
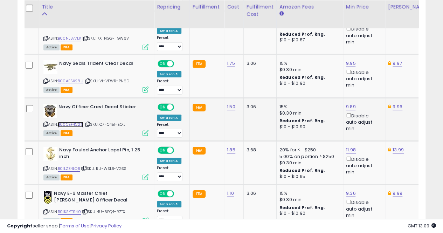
click at [77, 122] on link "B00CEF4C26" at bounding box center [71, 125] width 26 height 6
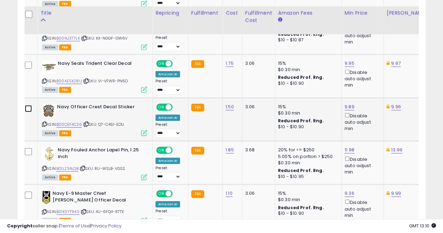
scroll to position [1112, 0]
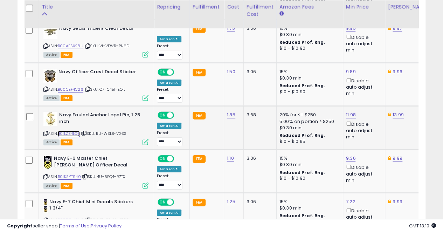
click at [67, 131] on link "B01LZ34LQB" at bounding box center [69, 134] width 22 height 6
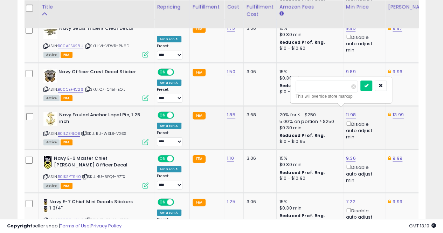
type input "*"
type input "****"
click at [369, 83] on icon "submit" at bounding box center [366, 85] width 4 height 4
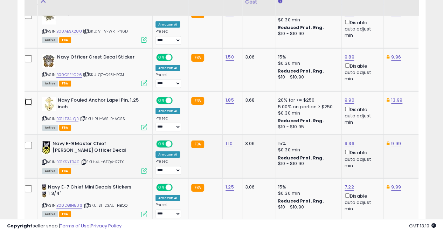
scroll to position [1147, 0]
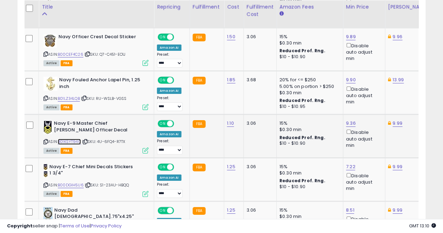
click at [68, 139] on link "B01KSYT940" at bounding box center [69, 142] width 23 height 6
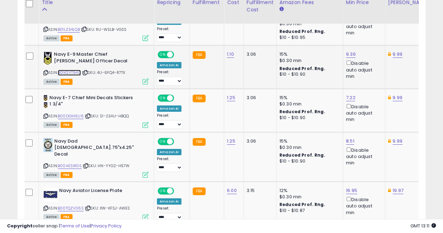
scroll to position [1218, 0]
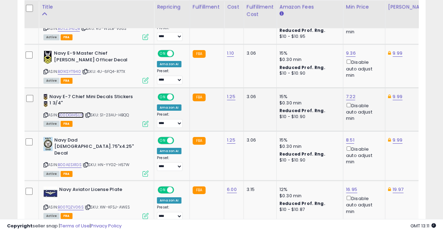
click at [71, 112] on link "B00DGIH5U6" at bounding box center [71, 115] width 26 height 6
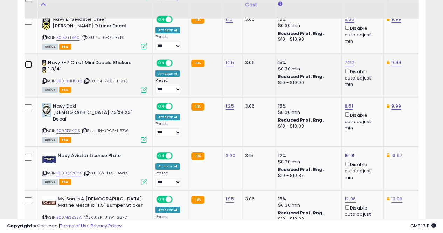
scroll to position [1253, 0]
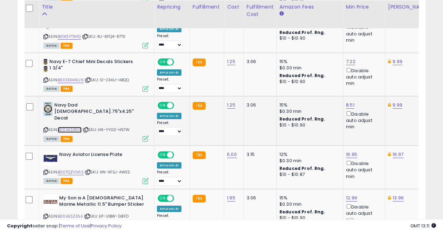
click at [75, 127] on link "B00AESX1GS" at bounding box center [70, 130] width 24 height 6
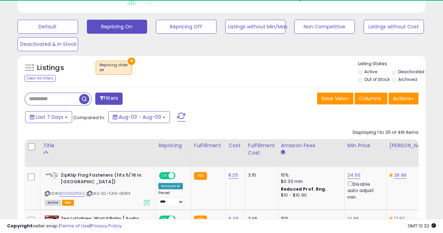
scroll to position [144, 236]
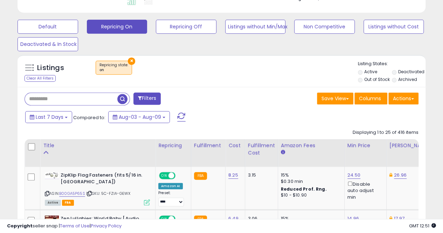
click at [44, 100] on input "text" at bounding box center [71, 99] width 93 height 12
paste input "**********"
type input "**********"
click at [120, 98] on span "button" at bounding box center [122, 99] width 10 height 10
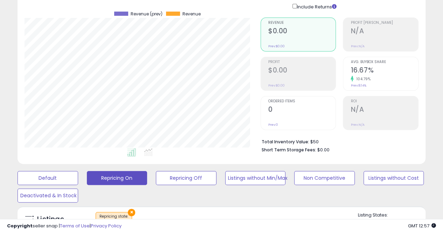
scroll to position [0, 0]
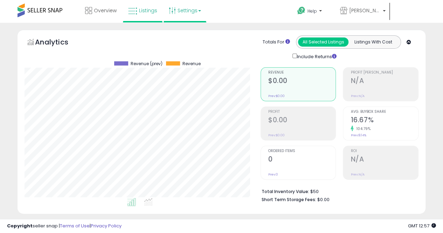
click at [184, 12] on link "Settings" at bounding box center [185, 10] width 43 height 21
click at [184, 34] on link "Store settings" at bounding box center [189, 35] width 32 height 7
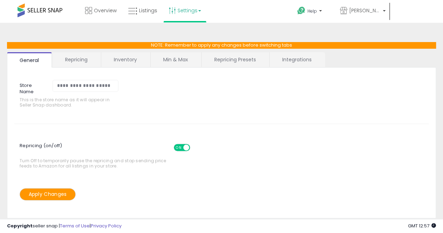
click at [79, 58] on link "Repricing" at bounding box center [77, 59] width 48 height 15
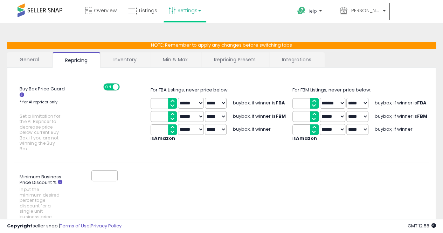
click at [213, 114] on select "***** *****" at bounding box center [216, 116] width 22 height 11
click at [47, 10] on span at bounding box center [40, 11] width 45 height 14
click at [96, 12] on span "Overview" at bounding box center [105, 10] width 23 height 7
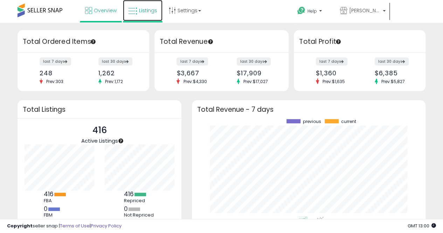
click at [144, 9] on span "Listings" at bounding box center [148, 10] width 18 height 7
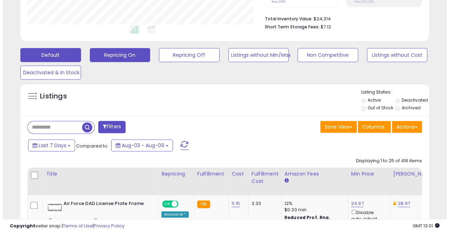
scroll to position [175, 0]
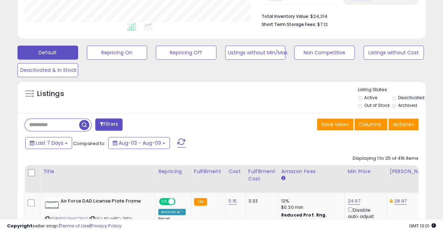
click at [62, 120] on input "text" at bounding box center [52, 125] width 54 height 12
paste input "**********"
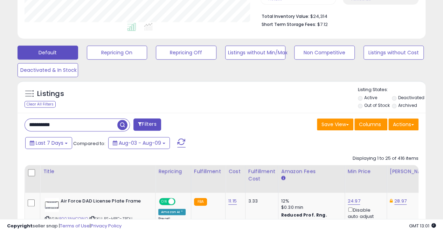
type input "**********"
click at [121, 124] on span "button" at bounding box center [122, 125] width 10 height 10
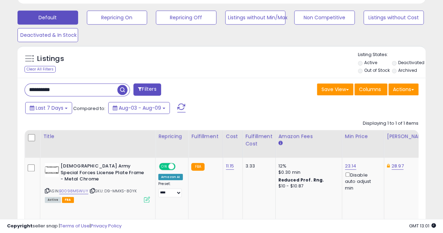
scroll to position [245, 0]
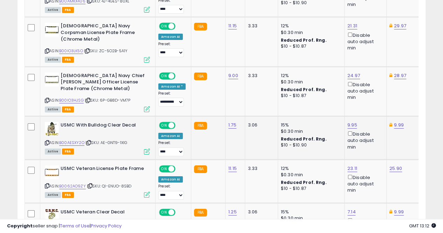
scroll to position [1276, 0]
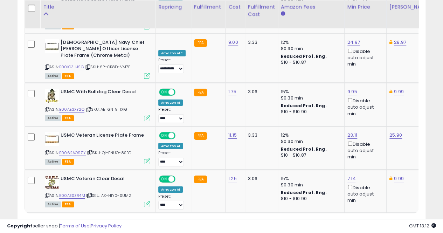
click at [408, 220] on link "5" at bounding box center [413, 226] width 11 height 12
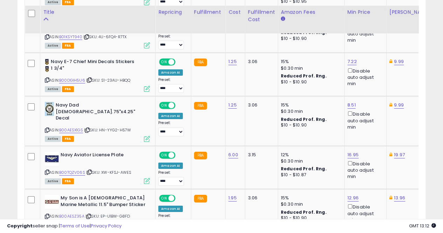
scroll to position [1287, 0]
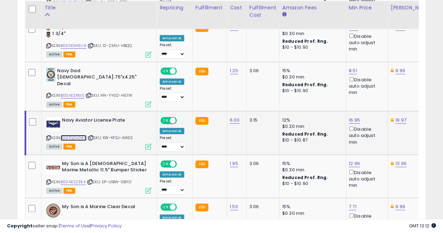
click at [76, 135] on link "B00TQZV06S" at bounding box center [74, 138] width 26 height 6
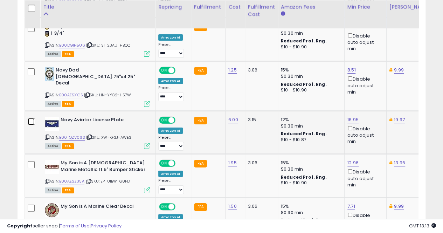
scroll to position [1287, 0]
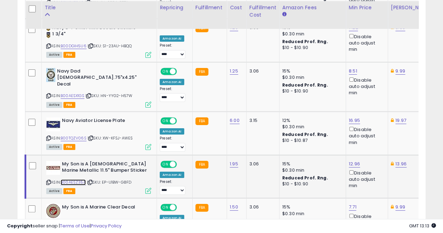
click at [75, 179] on link "B00AESZ35A" at bounding box center [73, 182] width 25 height 6
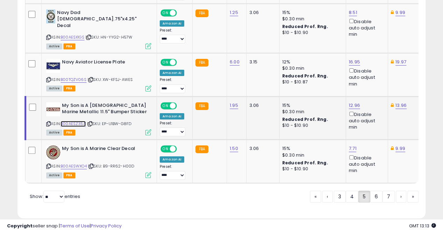
scroll to position [1348, 0]
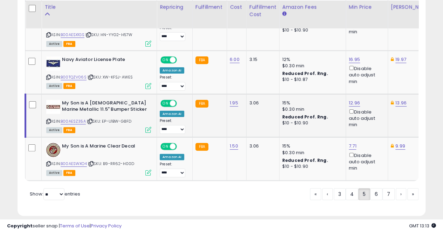
click at [29, 94] on td at bounding box center [34, 115] width 16 height 43
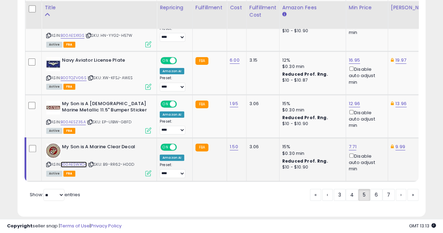
click at [77, 162] on link "B00AESWXO4" at bounding box center [74, 165] width 26 height 6
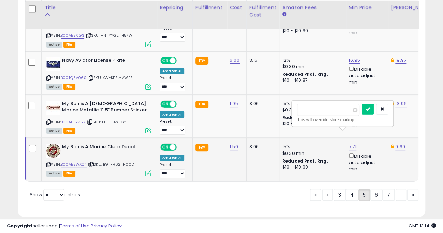
scroll to position [0, 1]
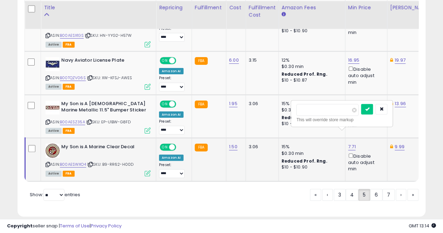
type input "*"
type input "****"
click at [369, 109] on icon "submit" at bounding box center [367, 109] width 4 height 4
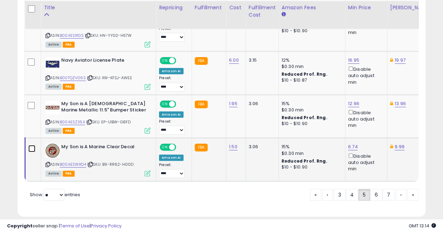
scroll to position [1346, 0]
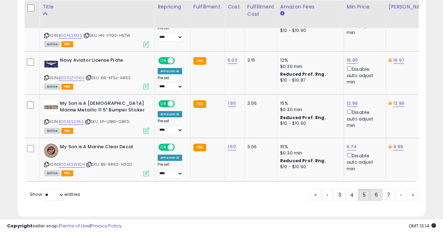
click at [396, 189] on link "6" at bounding box center [401, 195] width 11 height 12
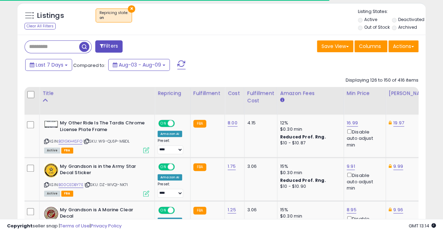
scroll to position [271, 0]
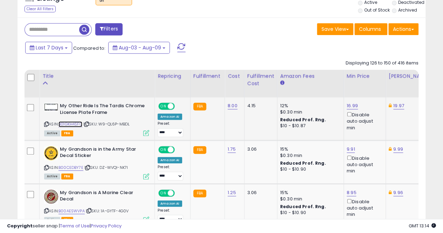
click at [71, 123] on link "B01GKH4SFO" at bounding box center [71, 124] width 24 height 6
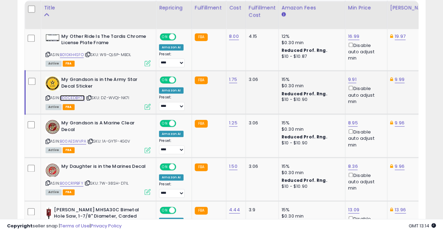
click at [76, 97] on link "B00CEDBY7E" at bounding box center [72, 98] width 25 height 6
click at [348, 40] on link "9.91" at bounding box center [353, 36] width 11 height 7
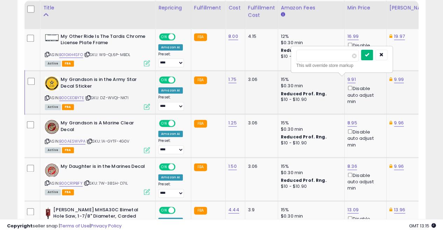
type input "****"
click at [369, 54] on icon "submit" at bounding box center [367, 55] width 4 height 4
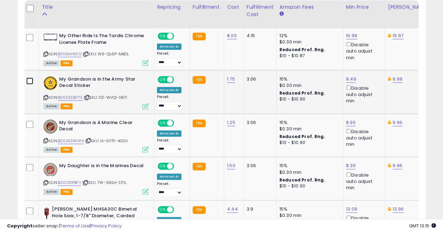
scroll to position [340, 0]
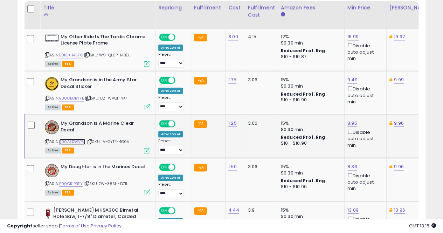
click at [76, 140] on link "B00AESWVPA" at bounding box center [72, 142] width 26 height 6
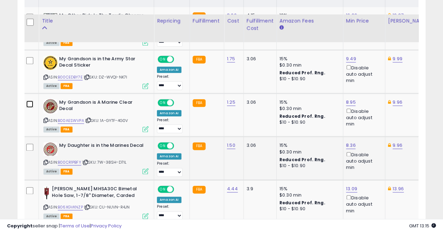
scroll to position [375, 0]
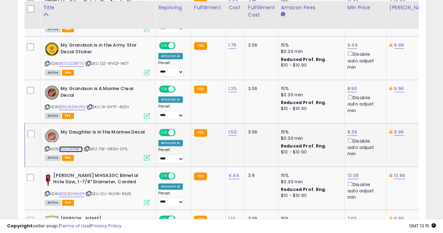
click at [74, 146] on link "B00CR1PBFY" at bounding box center [70, 149] width 23 height 6
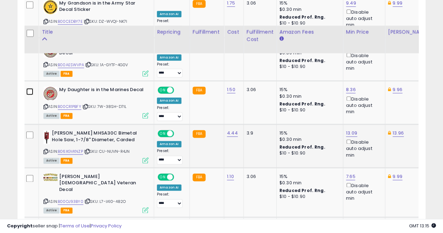
scroll to position [444, 0]
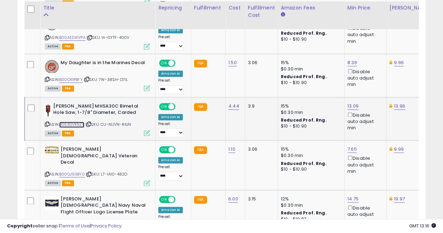
click at [82, 122] on link "B06XGVKNZP" at bounding box center [71, 125] width 25 height 6
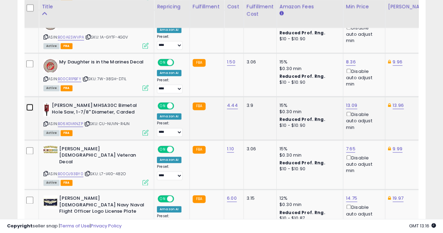
scroll to position [444, 0]
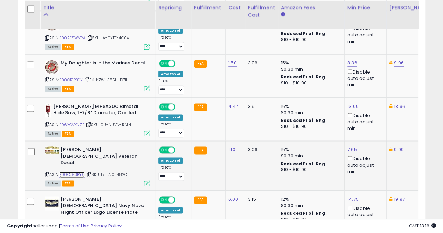
click at [70, 172] on link "B00OJ93BY0" at bounding box center [72, 175] width 26 height 6
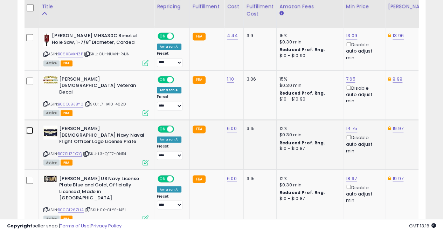
scroll to position [514, 0]
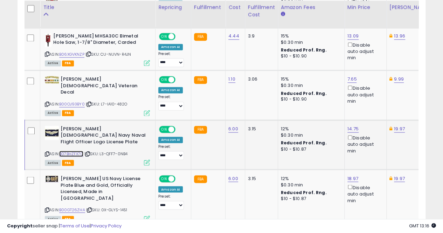
click at [75, 151] on link "B07BHZFX7Q" at bounding box center [71, 154] width 24 height 6
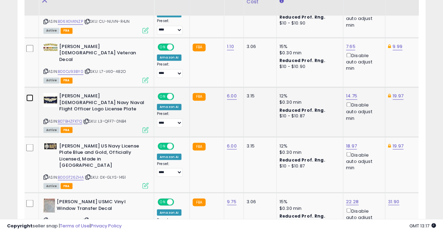
scroll to position [550, 0]
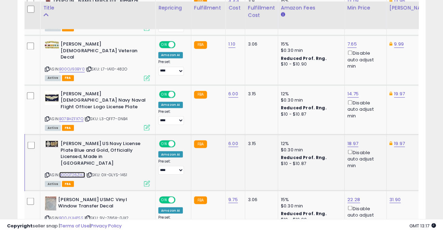
click at [75, 172] on link "B00GT26ZHA" at bounding box center [72, 175] width 26 height 6
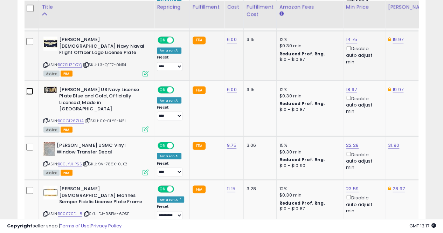
scroll to position [619, 0]
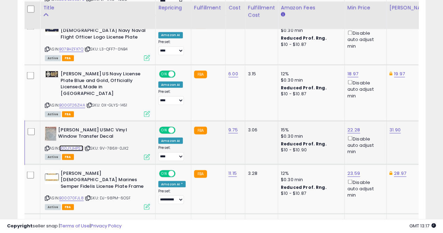
click at [70, 145] on link "B00JYJHPSS" at bounding box center [71, 148] width 24 height 6
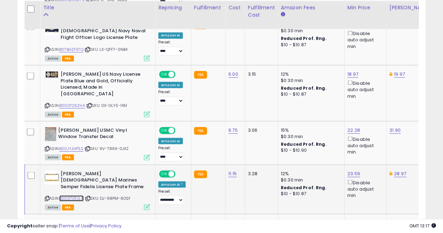
click at [69, 195] on link "B00070FJL8" at bounding box center [71, 198] width 25 height 6
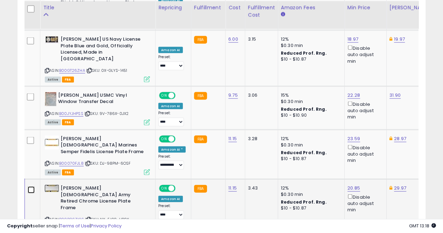
scroll to position [654, 0]
click at [70, 216] on link "B00P86ZY16" at bounding box center [71, 219] width 25 height 6
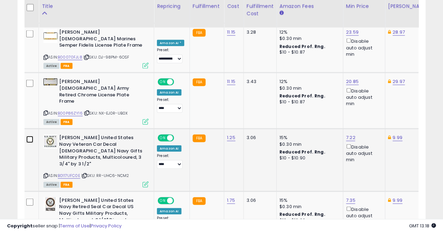
scroll to position [760, 0]
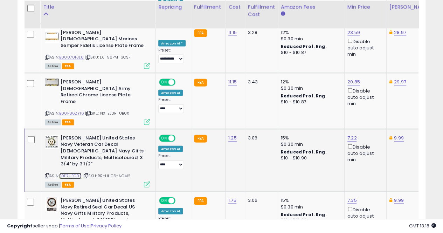
click at [69, 173] on link "B0117UFC0E" at bounding box center [70, 176] width 22 height 6
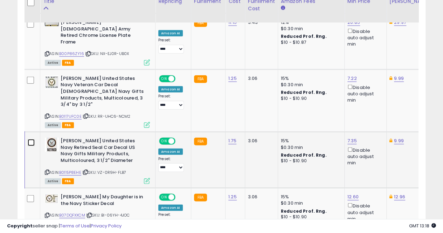
scroll to position [831, 0]
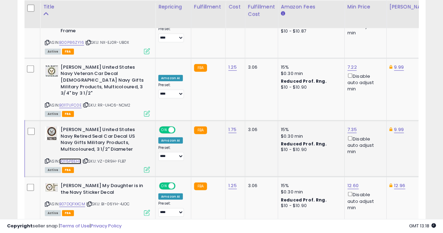
click at [71, 158] on link "B0115P8EHE" at bounding box center [70, 161] width 22 height 6
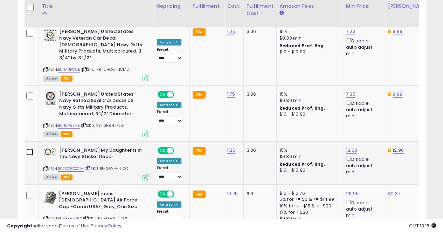
scroll to position [866, 0]
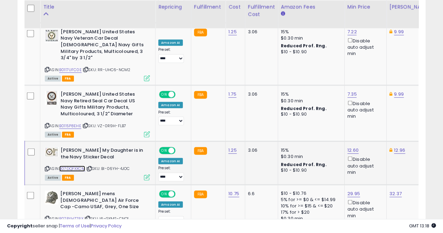
click at [80, 166] on link "B07DQFXXCM" at bounding box center [72, 169] width 26 height 6
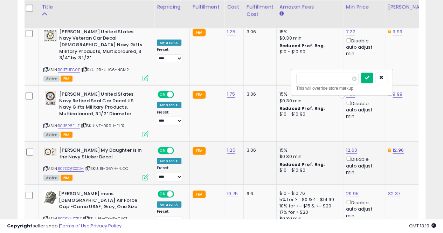
type input "*****"
click at [373, 74] on button "submit" at bounding box center [367, 78] width 12 height 11
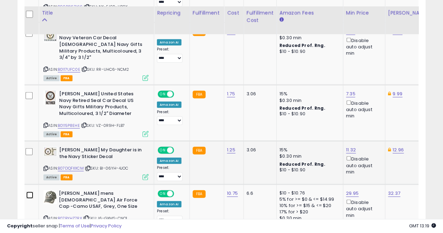
scroll to position [901, 0]
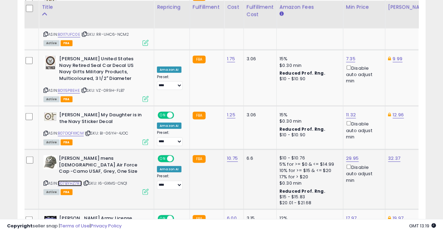
click at [67, 180] on link "B07BYHZ7RX" at bounding box center [70, 183] width 24 height 6
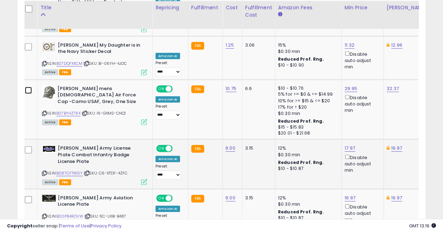
scroll to position [971, 0]
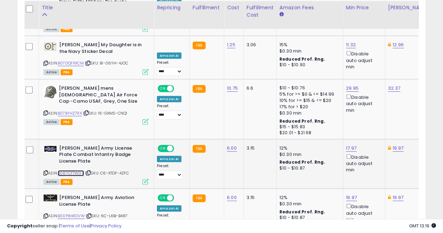
click at [69, 170] on link "B087CFTWGY" at bounding box center [71, 173] width 26 height 6
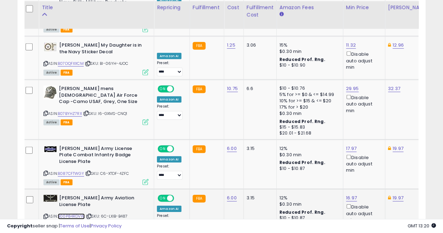
click at [74, 213] on link "B00P84RDVW" at bounding box center [71, 216] width 27 height 6
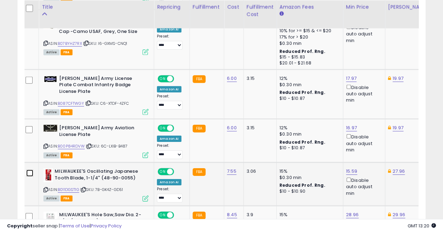
scroll to position [1042, 0]
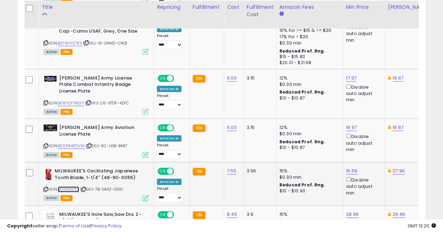
click at [72, 186] on link "B011DGST1G" at bounding box center [68, 189] width 21 height 6
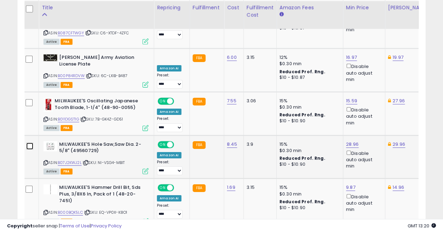
scroll to position [1112, 0]
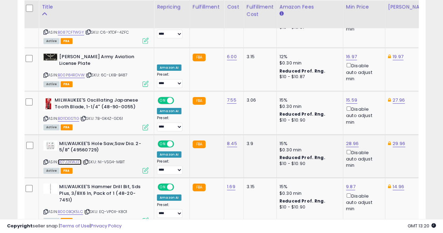
click at [79, 159] on link "B07J2KWJ2L" at bounding box center [70, 162] width 24 height 6
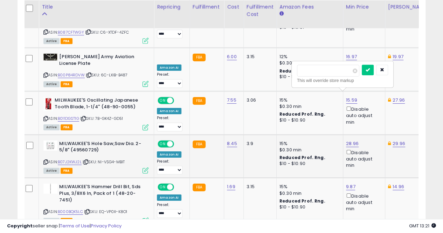
scroll to position [0, 4]
type input "*****"
click at [373, 66] on button "submit" at bounding box center [367, 70] width 12 height 11
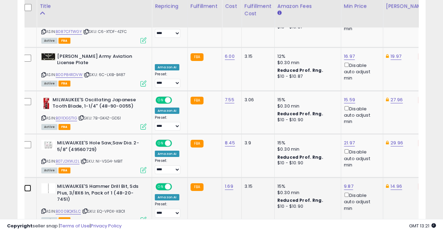
scroll to position [1113, 0]
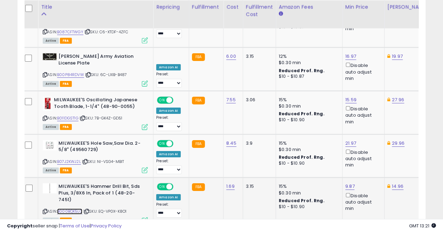
click at [66, 209] on link "B000BQK5LC" at bounding box center [69, 212] width 25 height 6
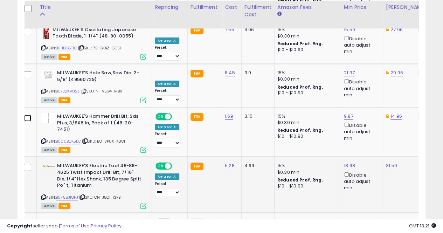
scroll to position [1183, 0]
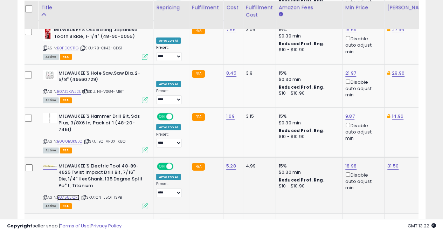
click at [68, 195] on link "B0758J1QFJ" at bounding box center [68, 198] width 22 height 6
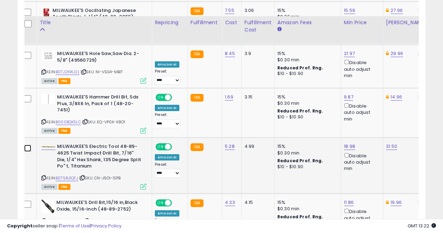
scroll to position [1218, 0]
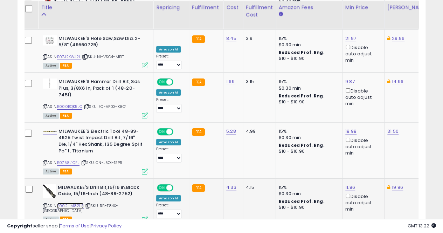
click at [76, 203] on link "B002HM82LS" at bounding box center [70, 206] width 27 height 6
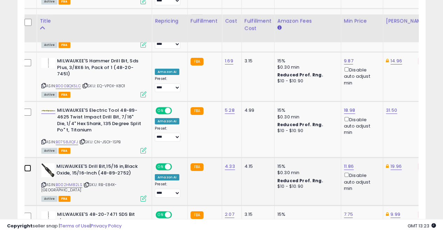
scroll to position [1252, 0]
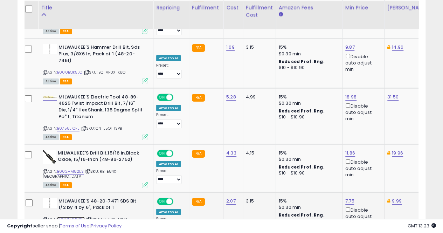
click at [70, 217] on link "B0009ZD6KM" at bounding box center [71, 220] width 28 height 6
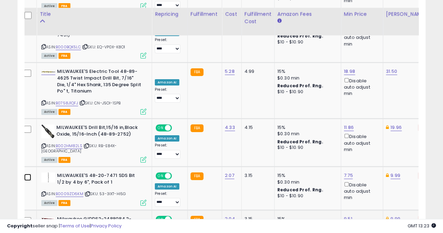
scroll to position [1287, 0]
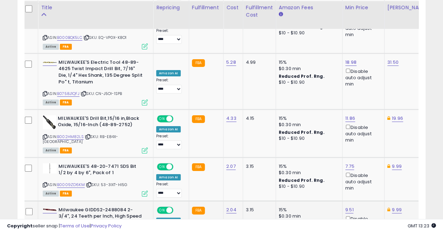
click at [69, 232] on link "B00004WHGX" at bounding box center [71, 235] width 28 height 6
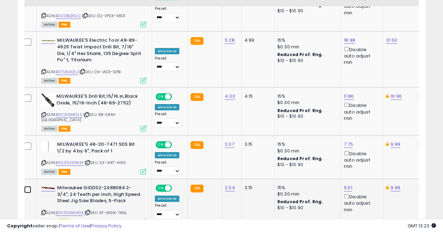
scroll to position [1321, 0]
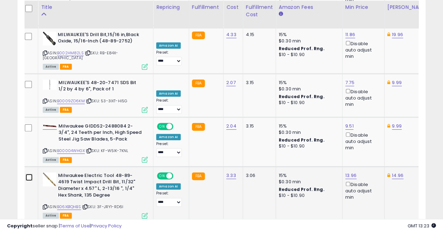
scroll to position [1370, 0]
